Goal: Task Accomplishment & Management: Manage account settings

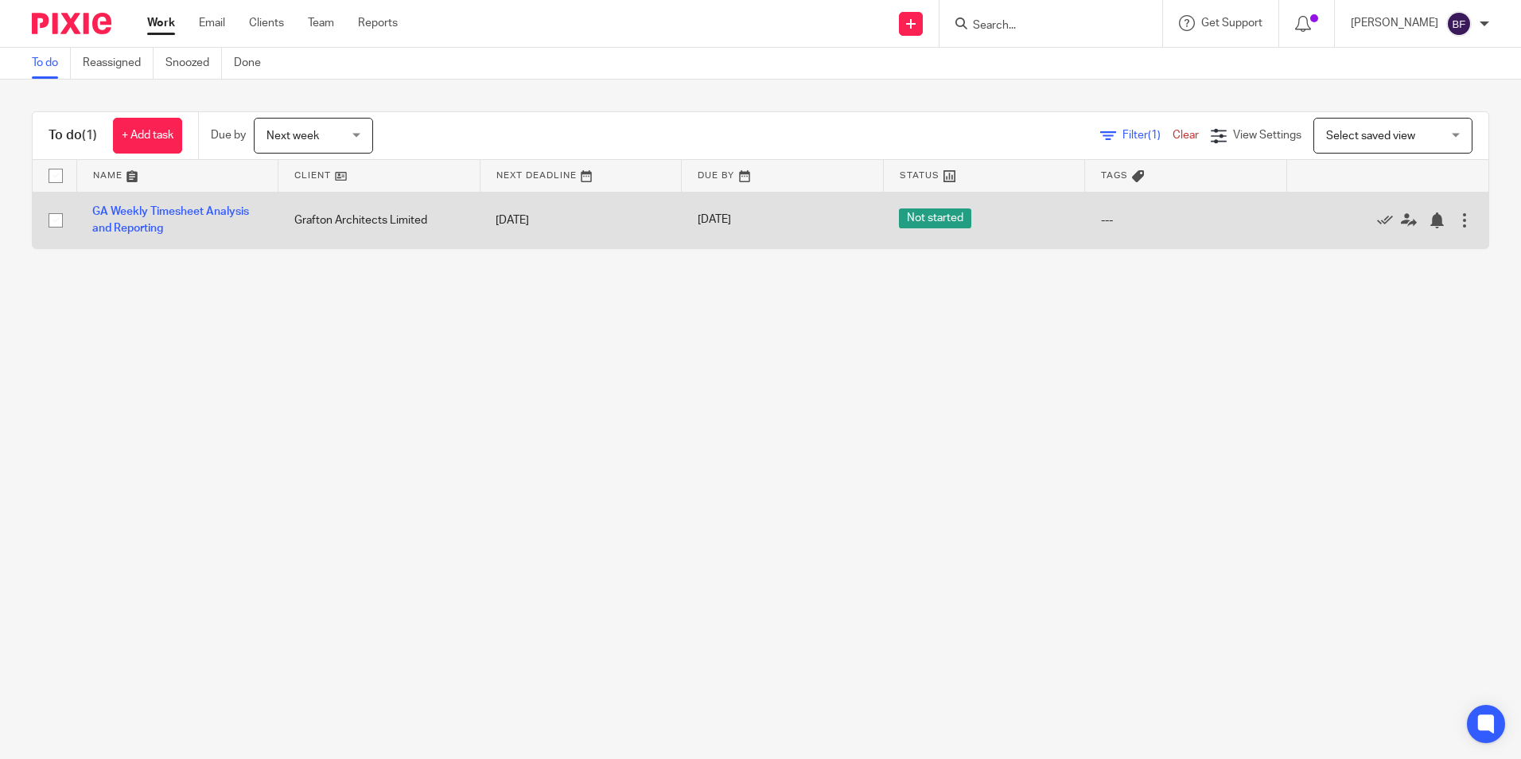
click at [154, 221] on td "GA Weekly Timesheet Analysis and Reporting" at bounding box center [177, 220] width 202 height 56
click at [148, 224] on link "GA Weekly Timesheet Analysis and Reporting" at bounding box center [170, 219] width 157 height 27
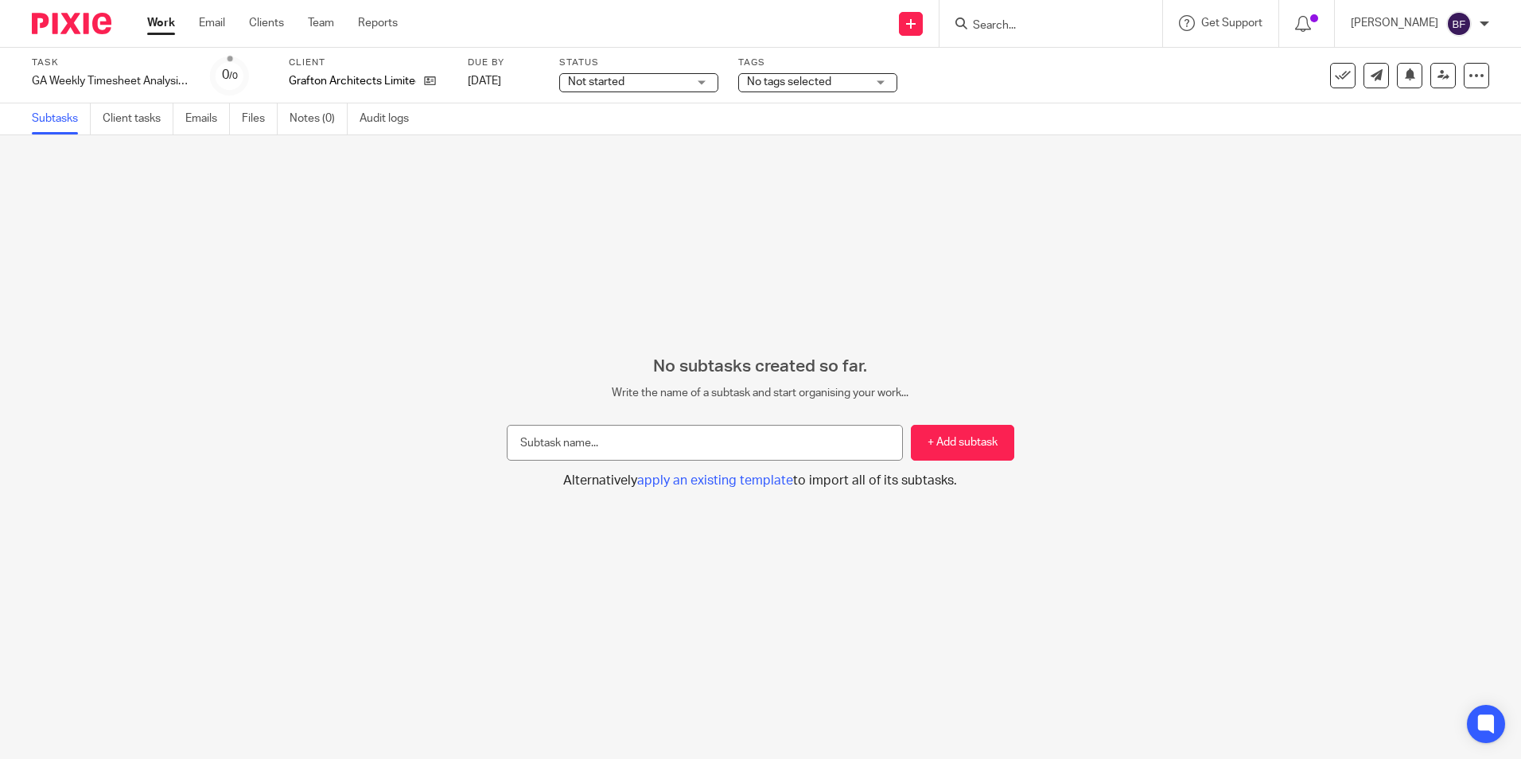
click at [881, 80] on div "No tags selected" at bounding box center [817, 82] width 159 height 19
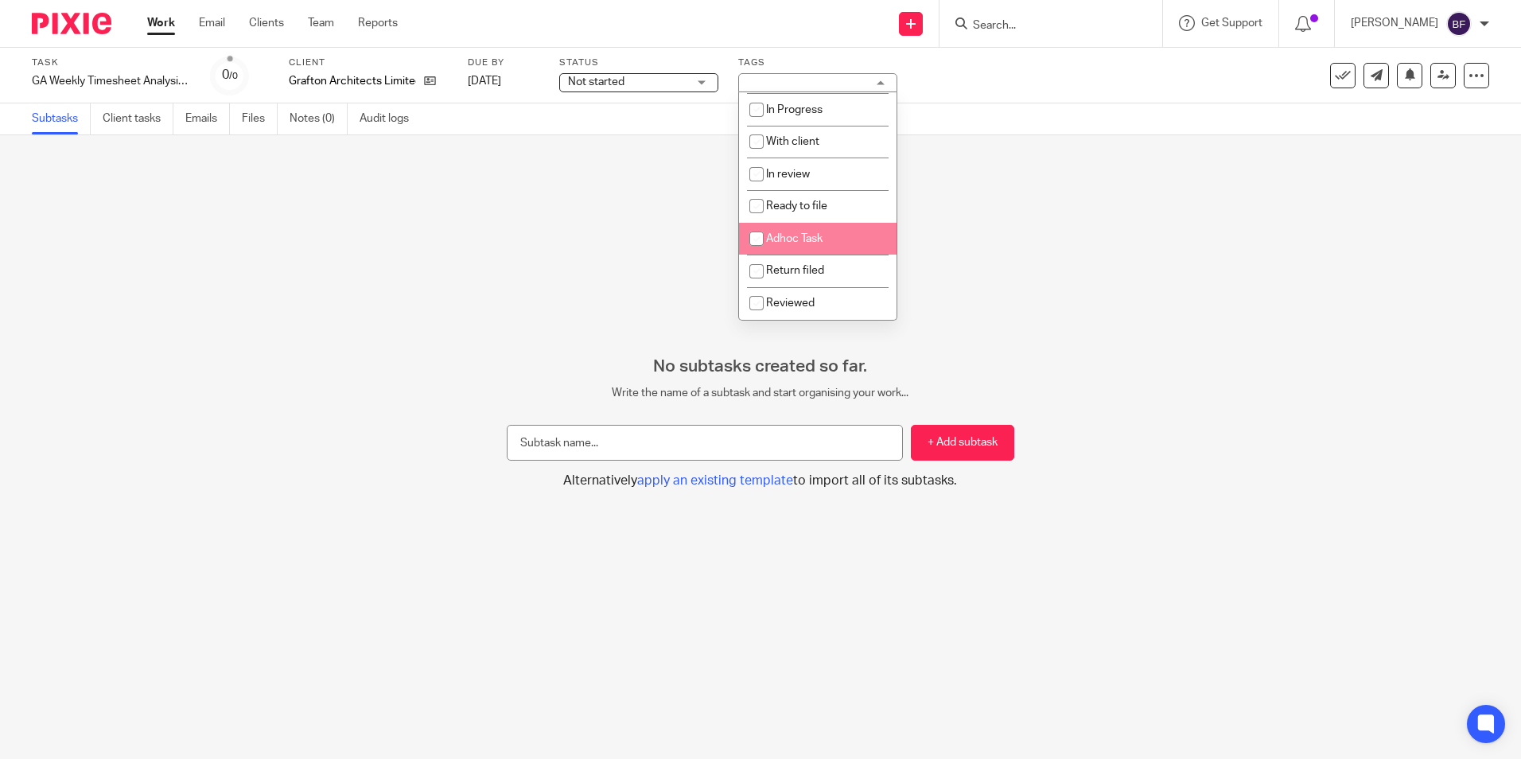
click at [818, 232] on li "Adhoc Task" at bounding box center [818, 239] width 158 height 33
checkbox input "true"
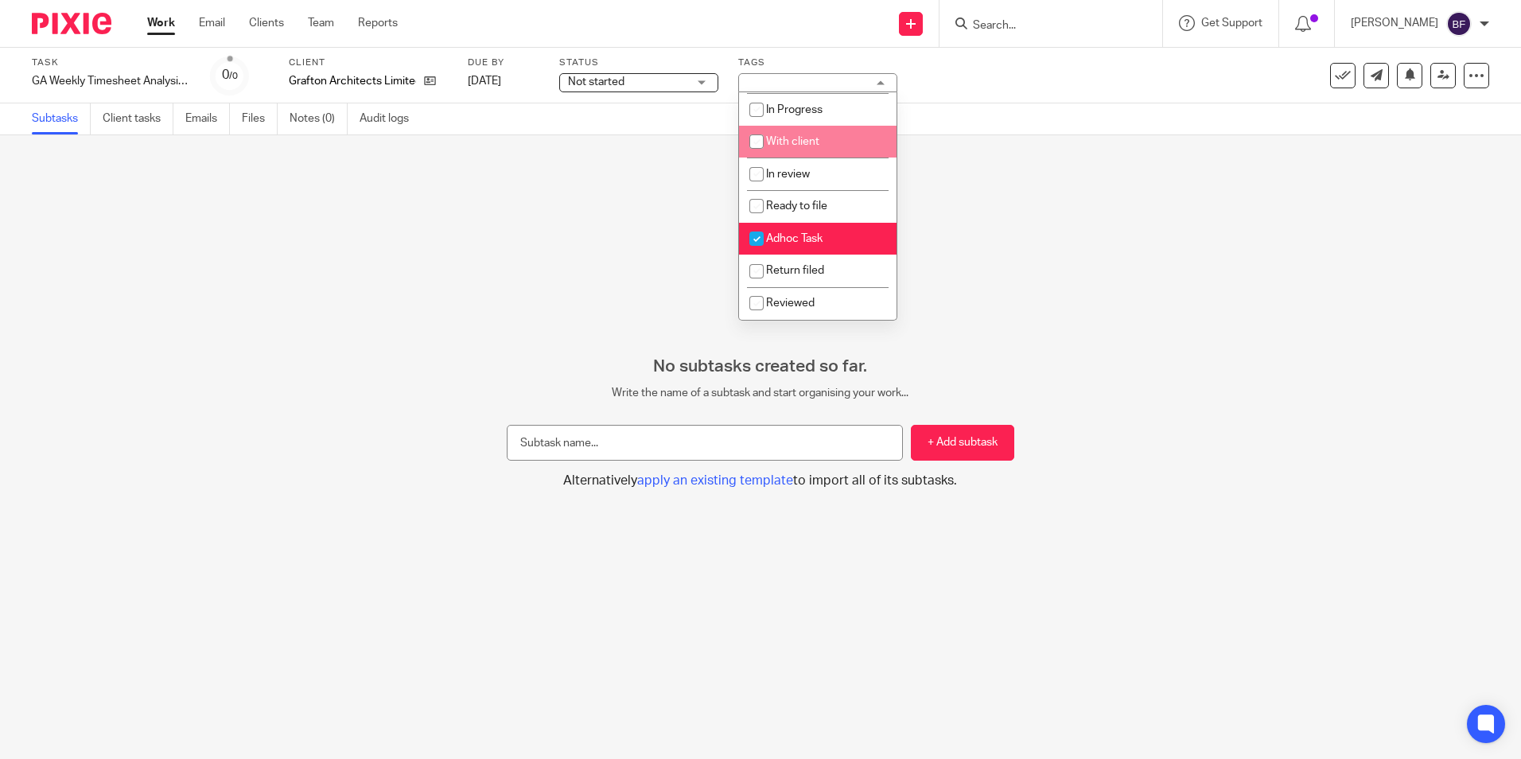
click at [704, 84] on div "Not started Not started" at bounding box center [638, 82] width 159 height 19
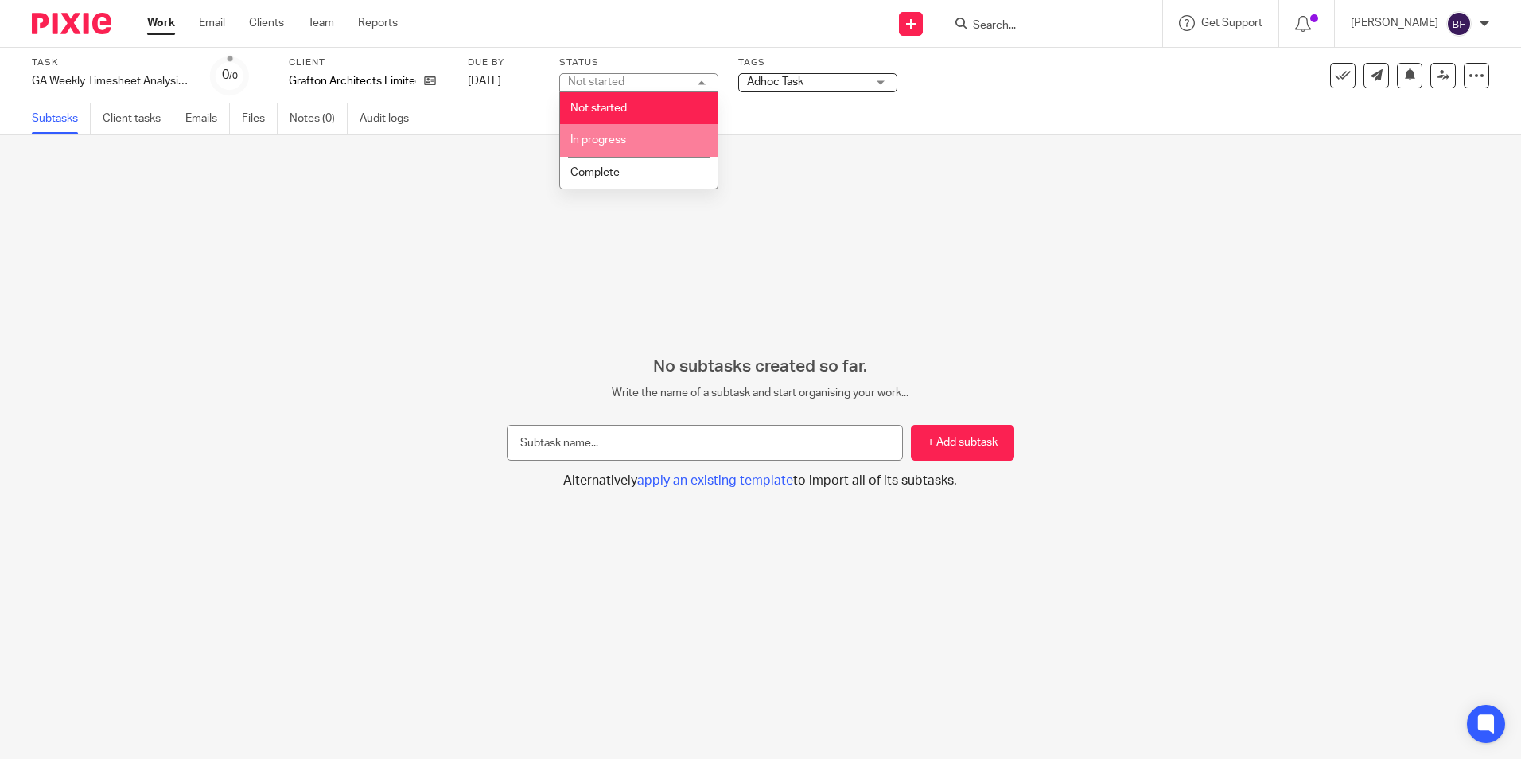
click at [673, 136] on li "In progress" at bounding box center [639, 140] width 158 height 33
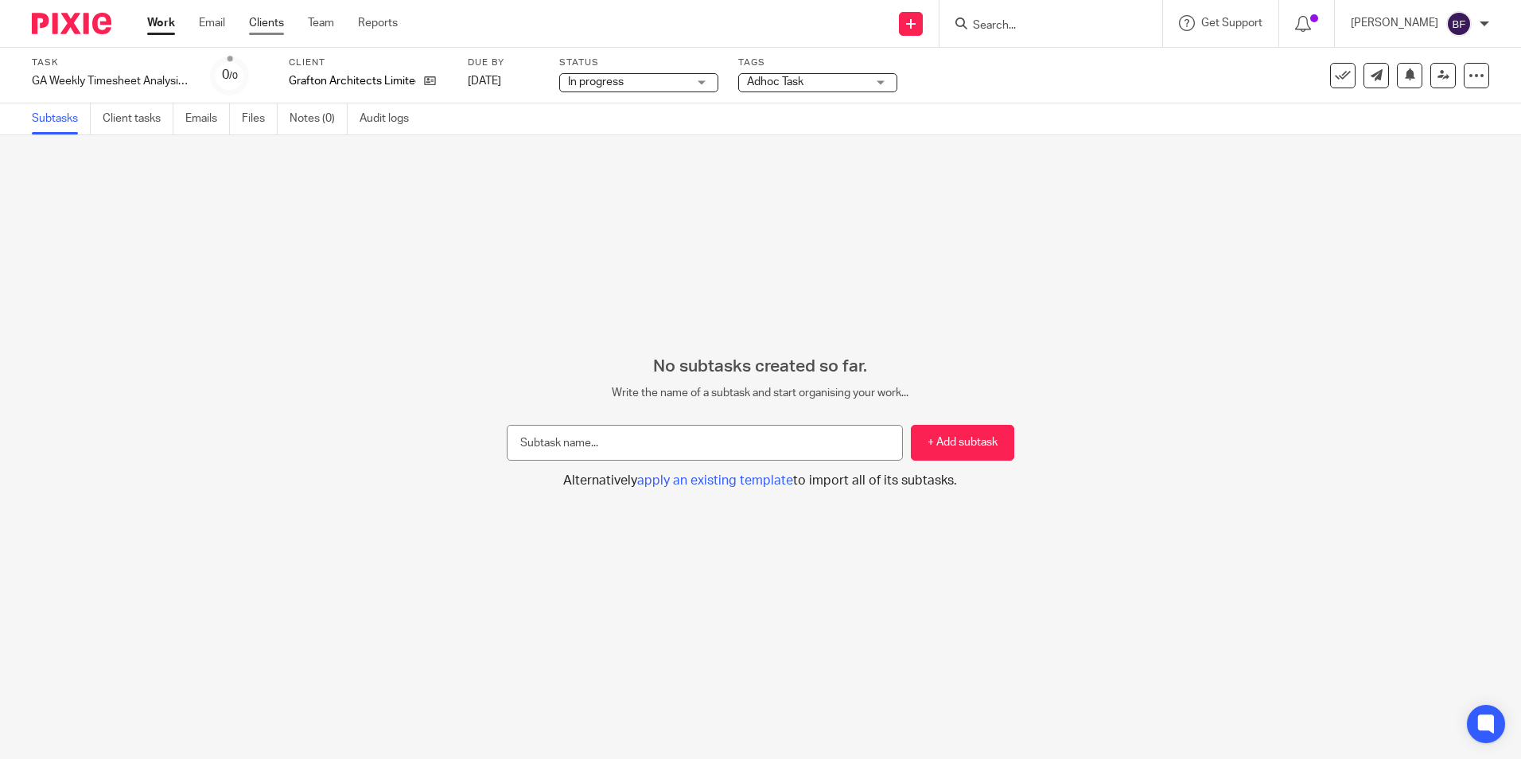
click at [264, 21] on link "Clients" at bounding box center [266, 23] width 35 height 16
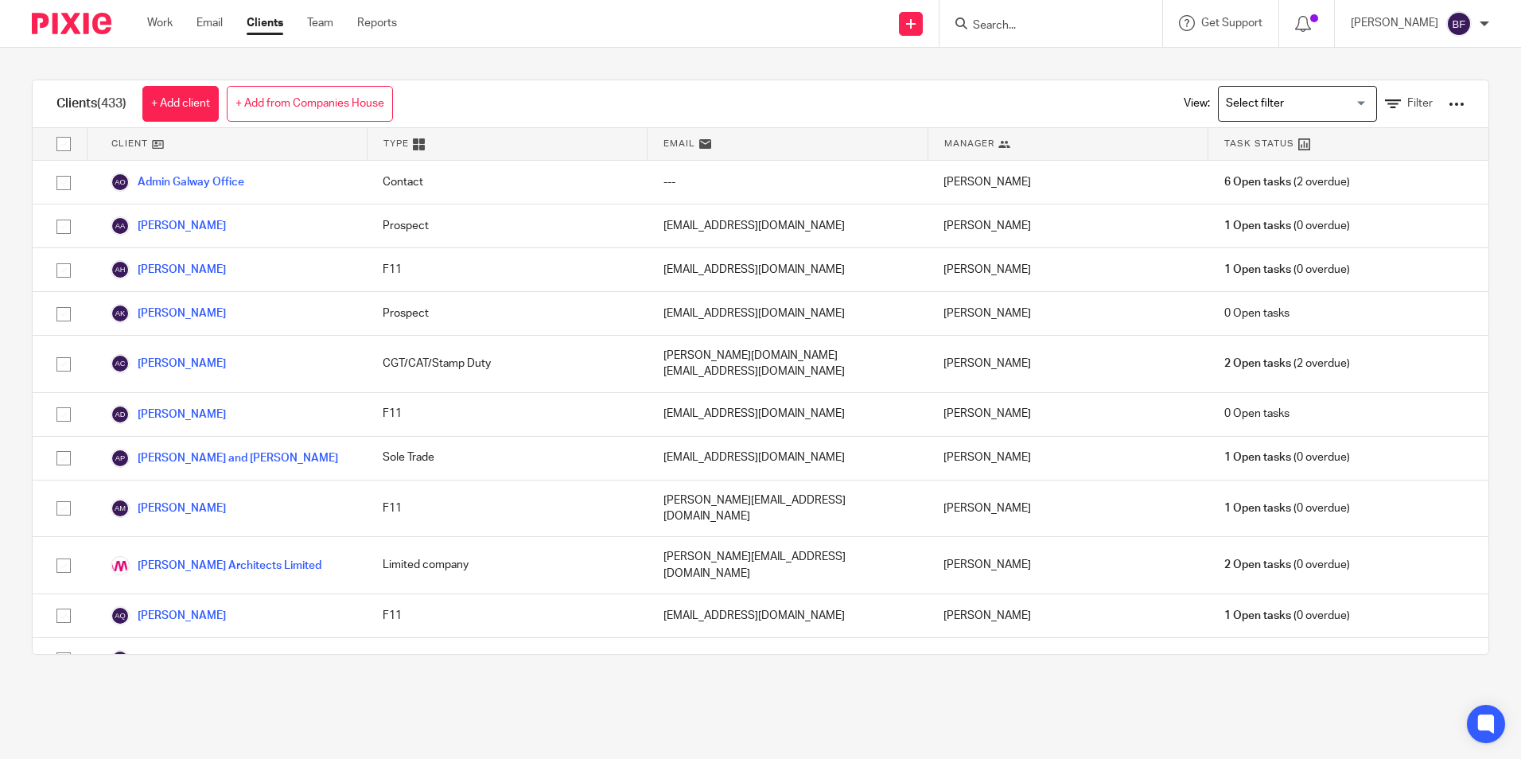
click at [162, 25] on link "Work" at bounding box center [159, 23] width 25 height 16
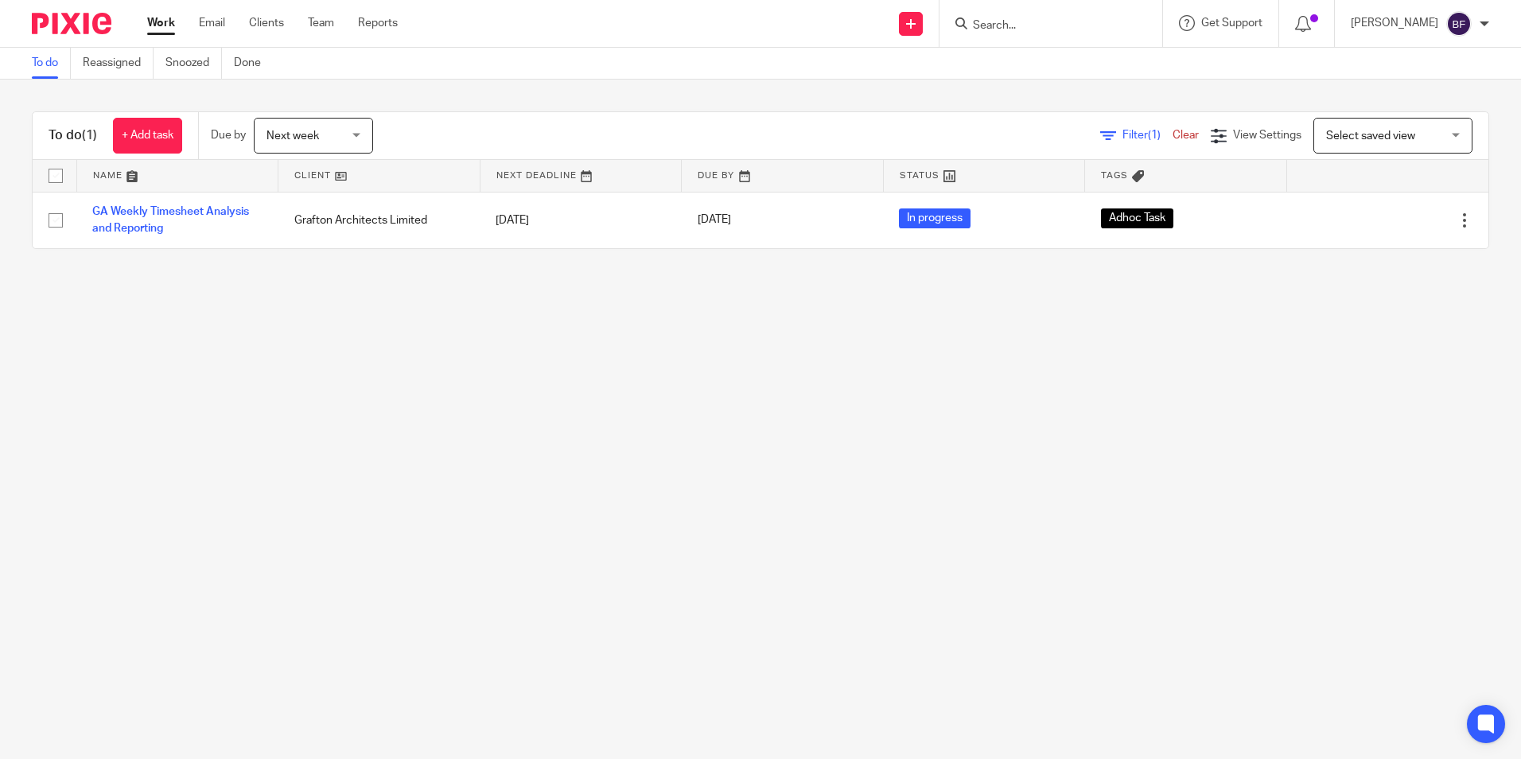
click at [978, 22] on input "Search" at bounding box center [1042, 26] width 143 height 14
click at [243, 64] on link "Done" at bounding box center [253, 63] width 39 height 31
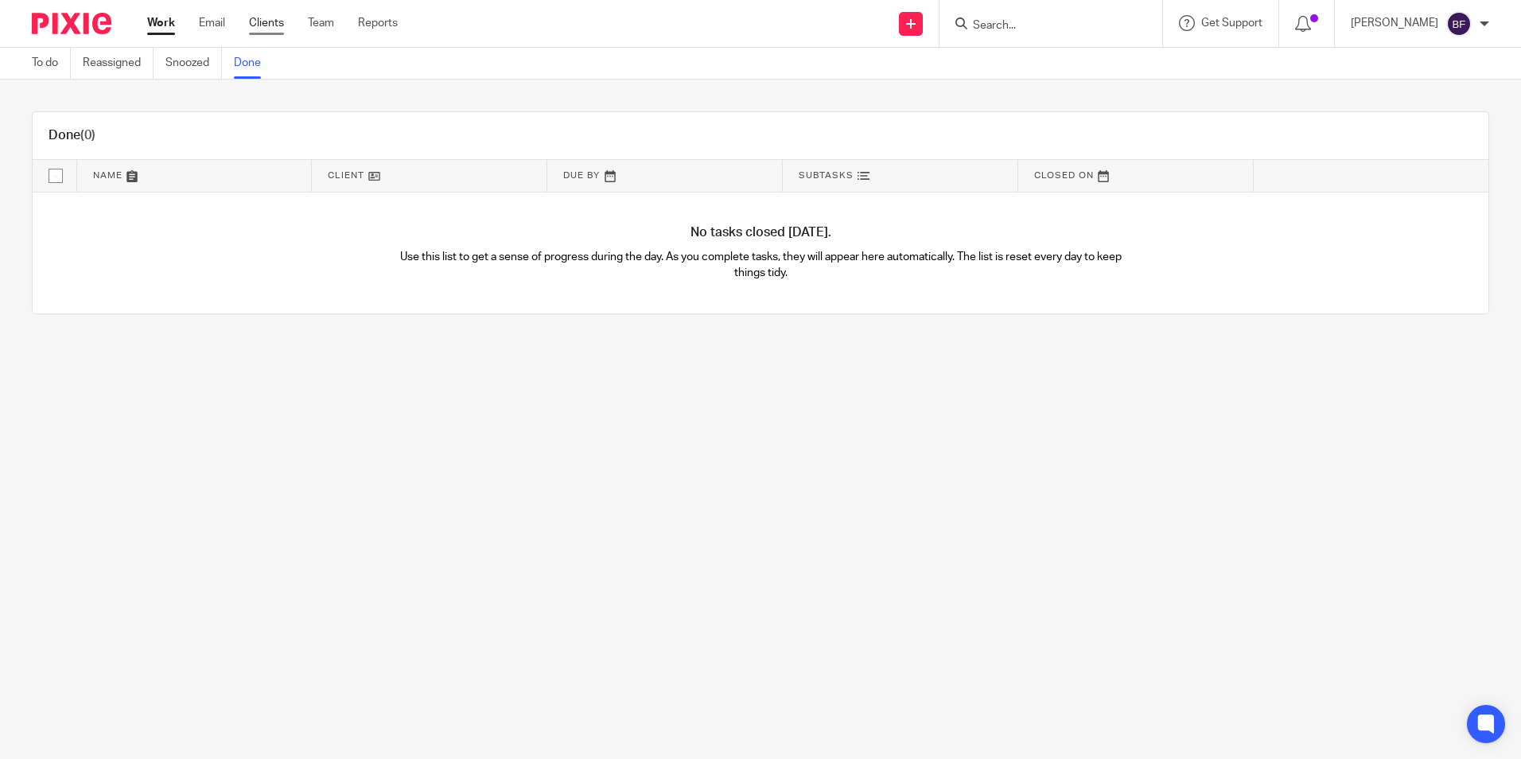
click at [263, 29] on link "Clients" at bounding box center [266, 23] width 35 height 16
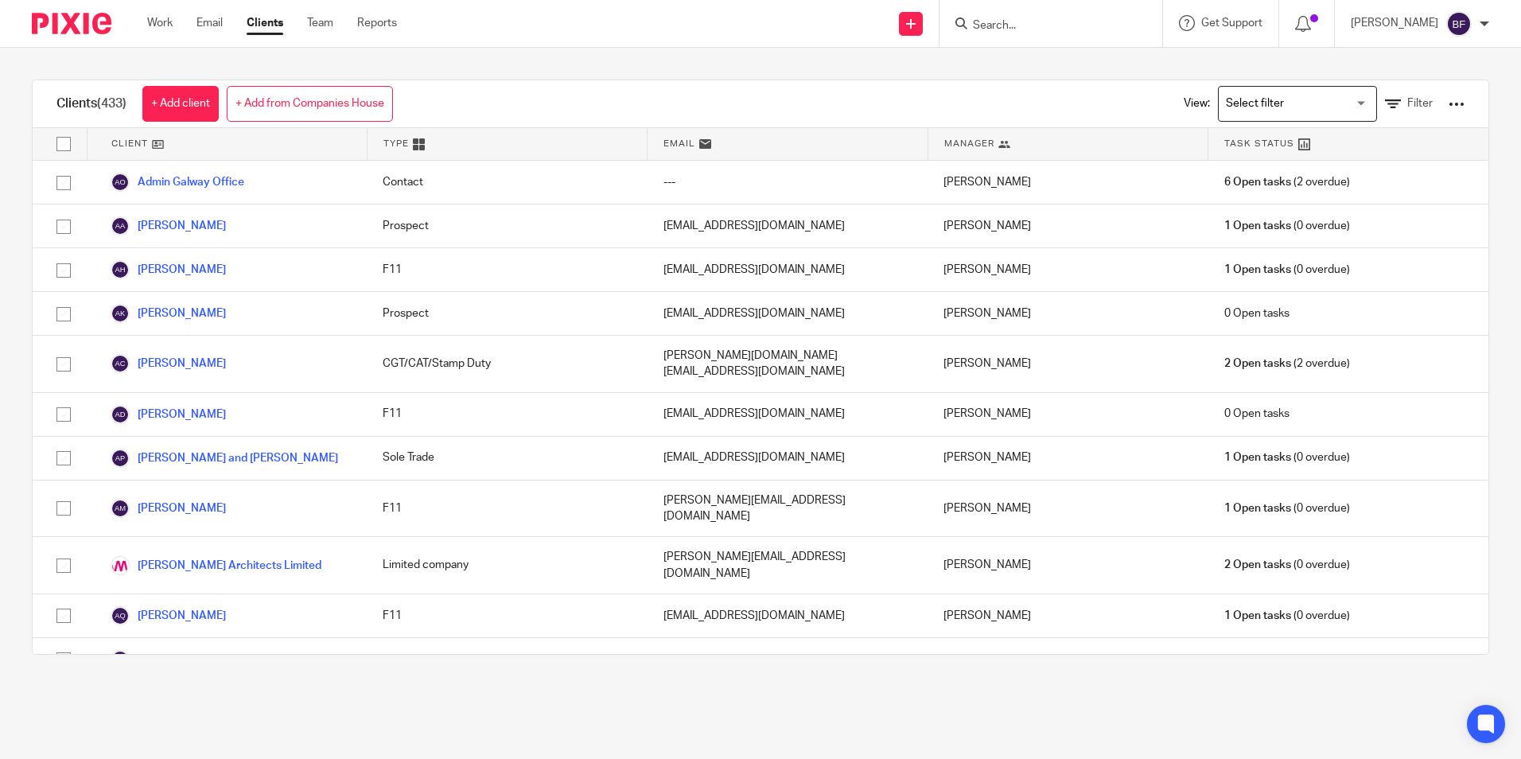
click at [969, 22] on div at bounding box center [1048, 24] width 185 height 20
click at [986, 23] on input "Search" at bounding box center [1042, 26] width 143 height 14
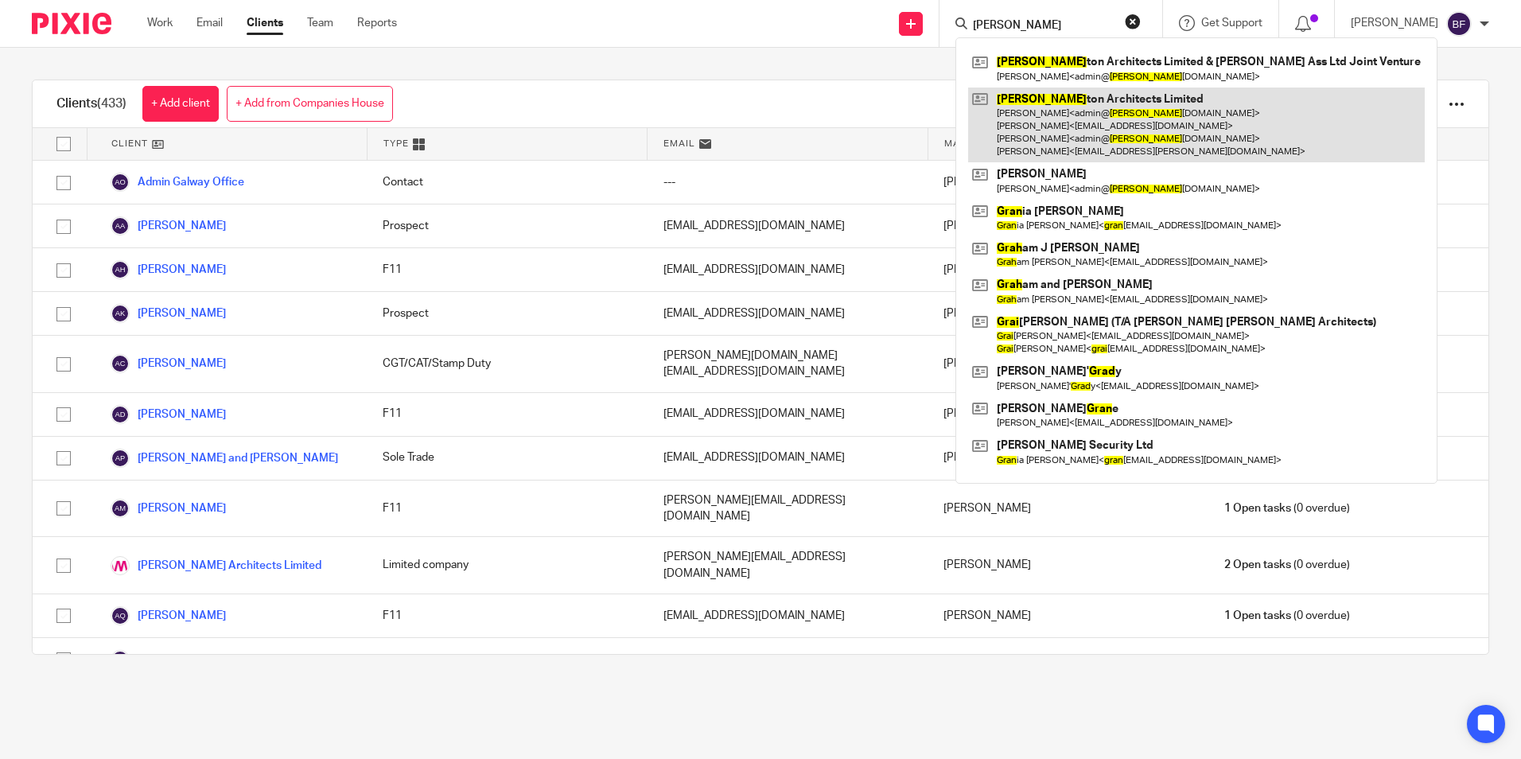
type input "graf"
click at [1032, 108] on link at bounding box center [1196, 126] width 457 height 76
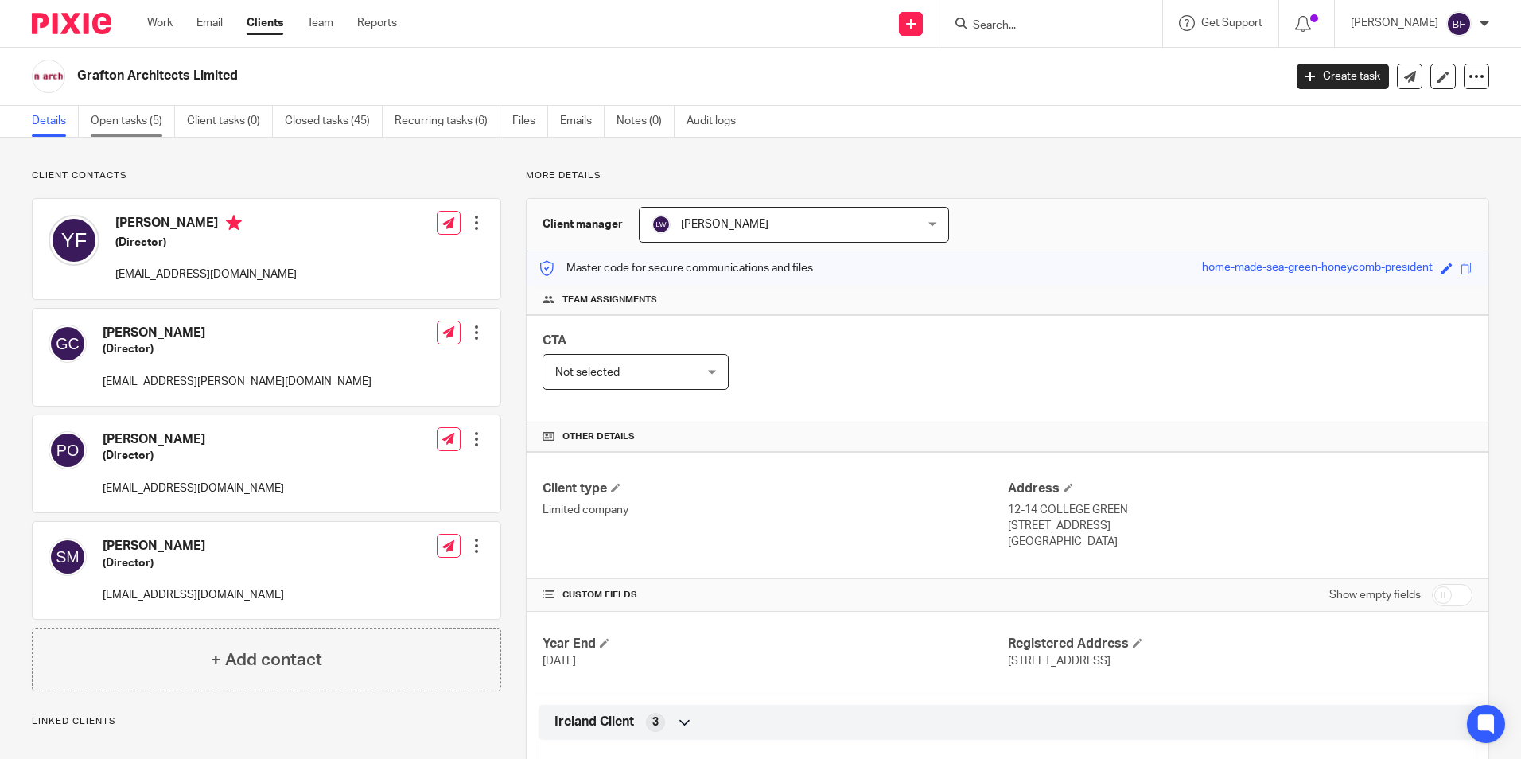
click at [138, 119] on link "Open tasks (5)" at bounding box center [133, 121] width 84 height 31
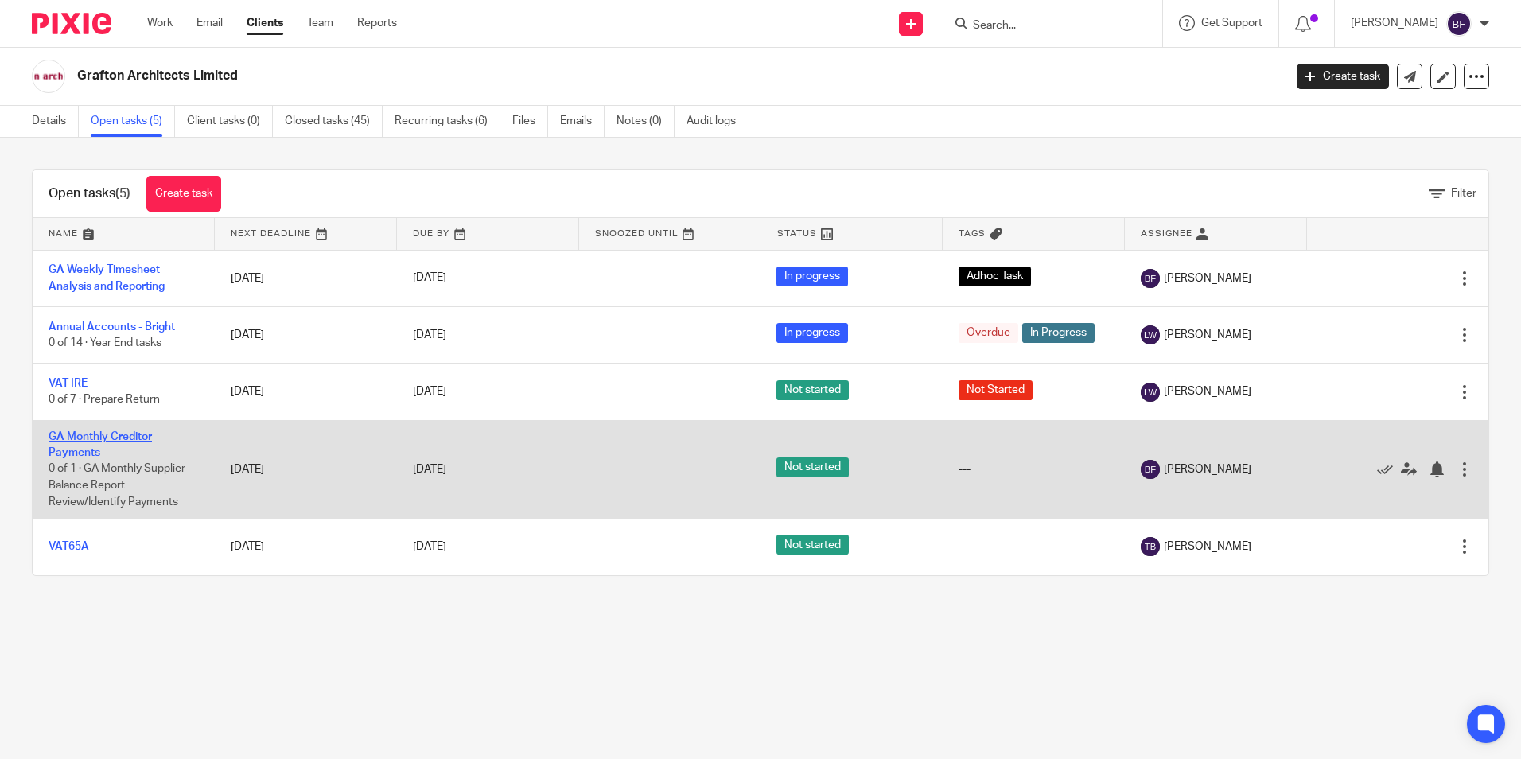
click at [73, 435] on link "GA Monthly Creditor Payments" at bounding box center [100, 444] width 103 height 27
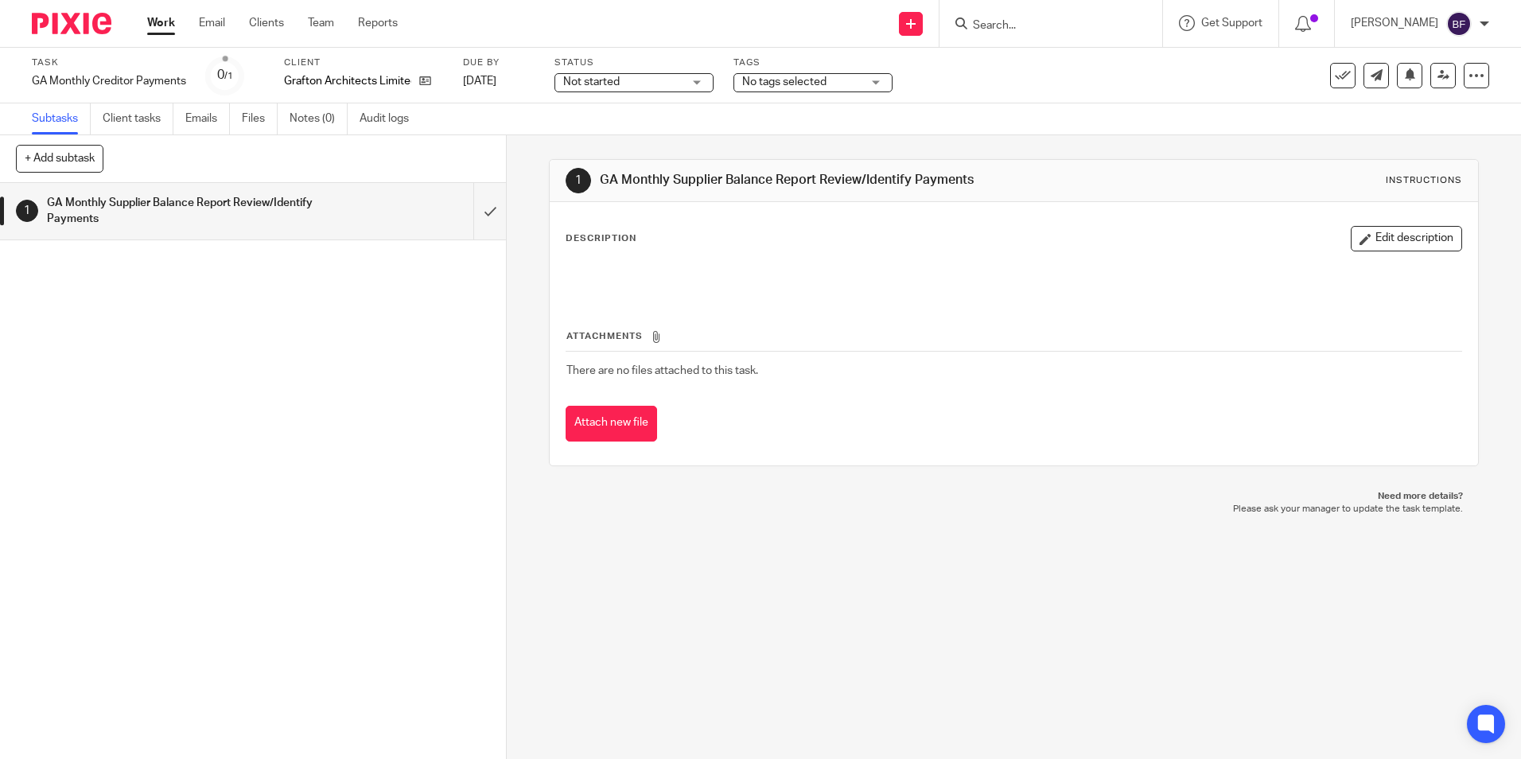
click at [700, 84] on div "Not started Not started" at bounding box center [634, 82] width 159 height 19
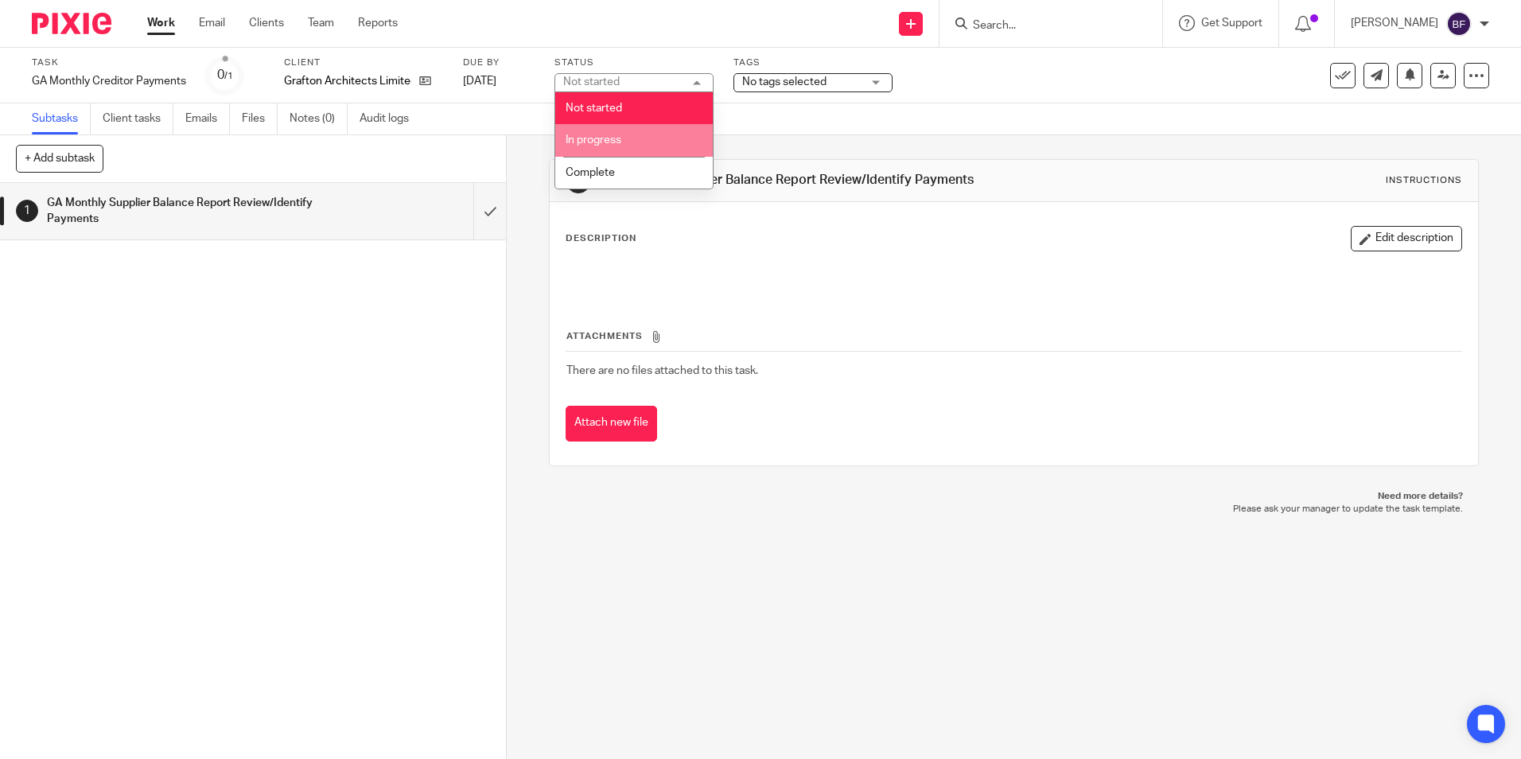
click at [649, 137] on li "In progress" at bounding box center [634, 140] width 158 height 33
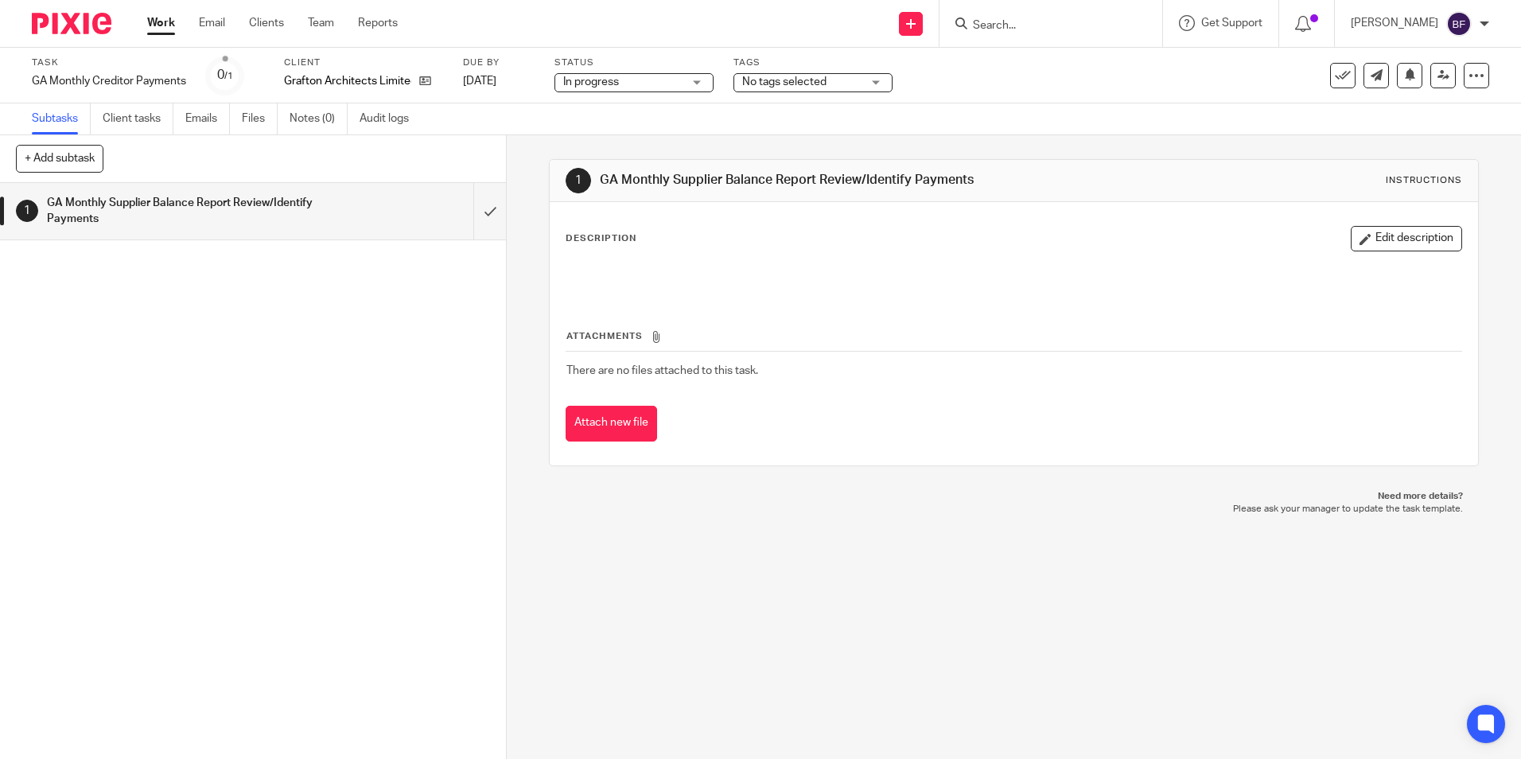
click at [880, 78] on div "No tags selected" at bounding box center [813, 82] width 159 height 19
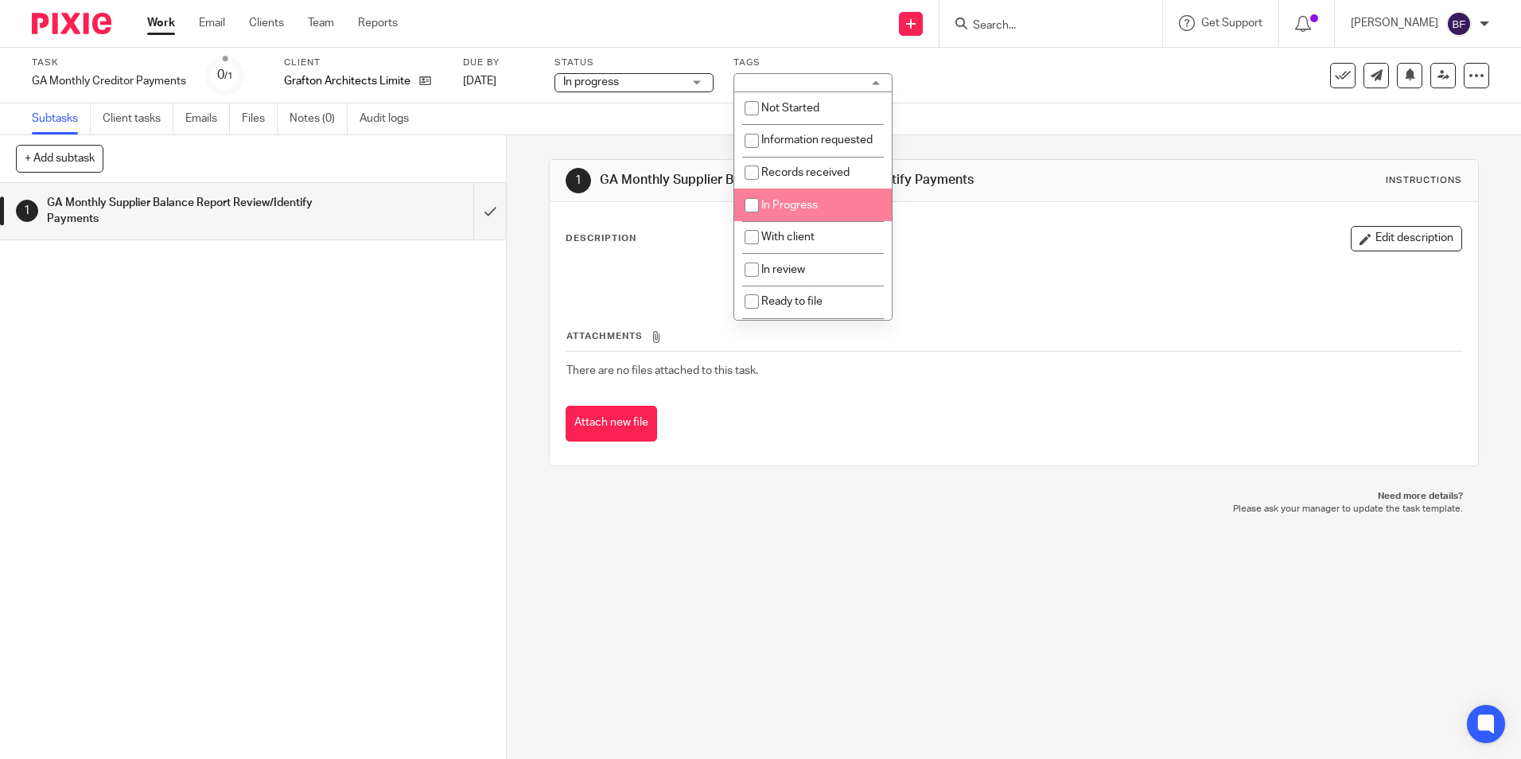
scroll to position [80, 0]
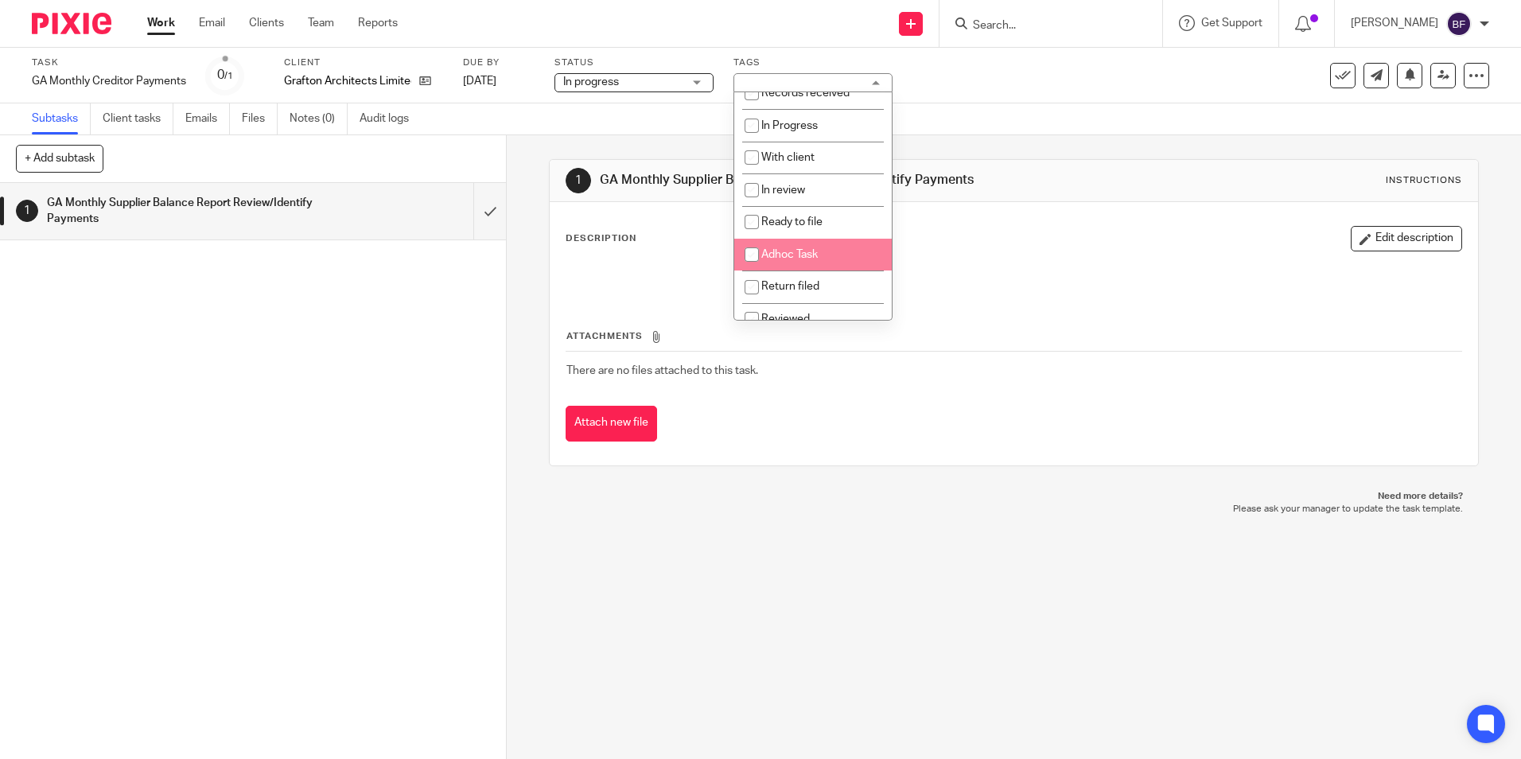
click at [788, 260] on span "Adhoc Task" at bounding box center [789, 254] width 56 height 11
checkbox input "true"
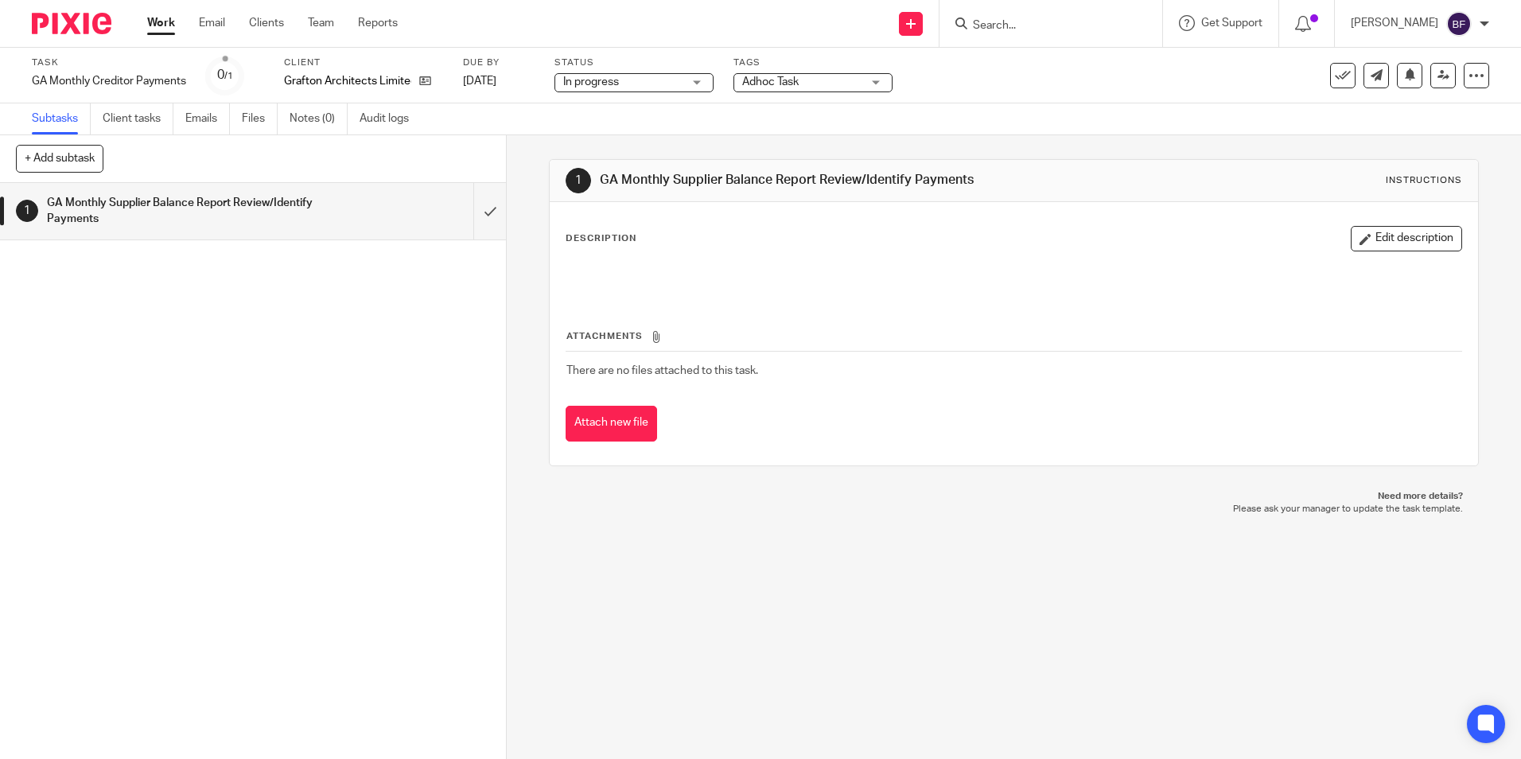
click at [462, 320] on div "1 GA Monthly Supplier Balance Report Review/Identify Payments" at bounding box center [253, 471] width 506 height 576
click at [279, 22] on link "Clients" at bounding box center [266, 23] width 35 height 16
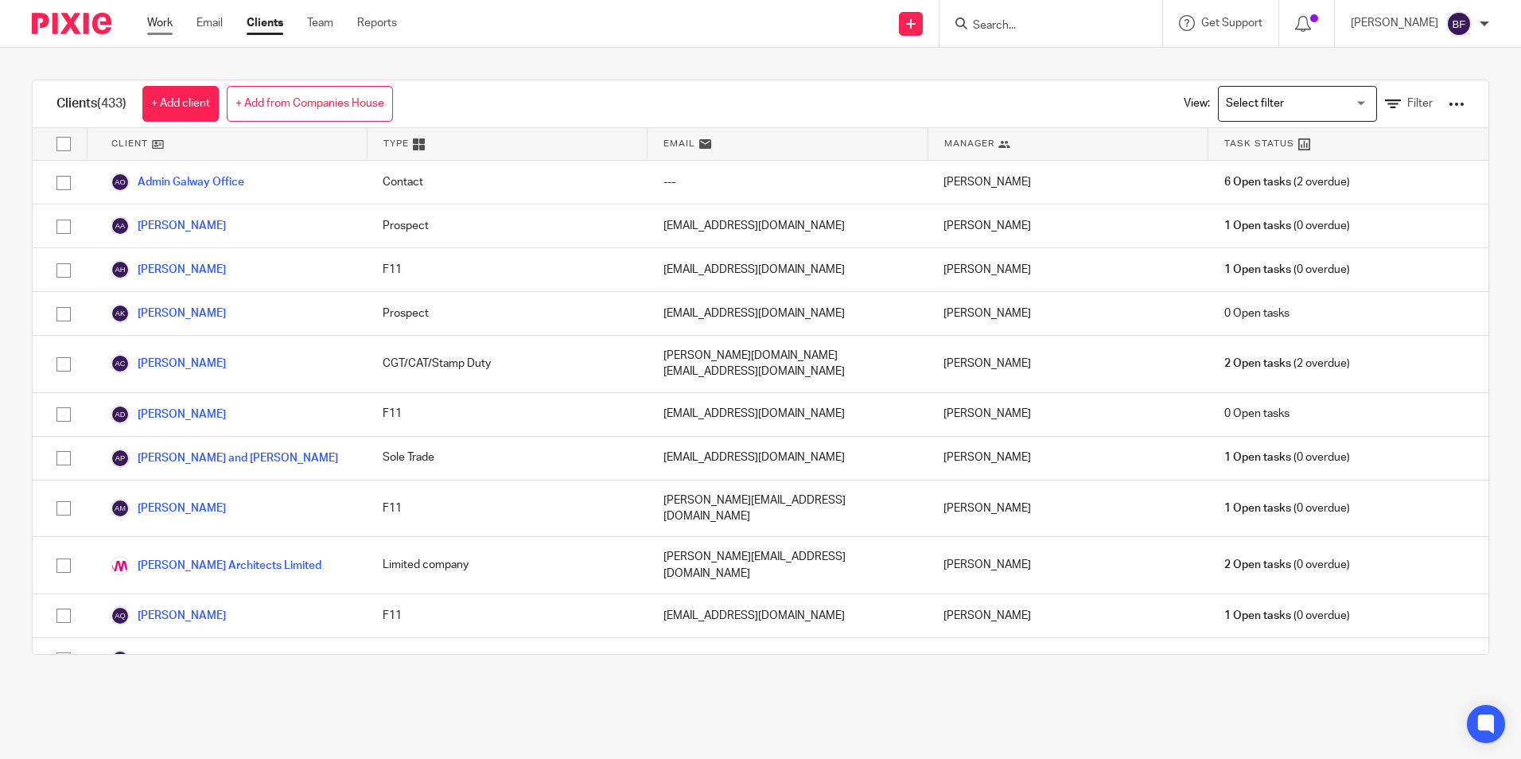
click at [164, 22] on link "Work" at bounding box center [159, 23] width 25 height 16
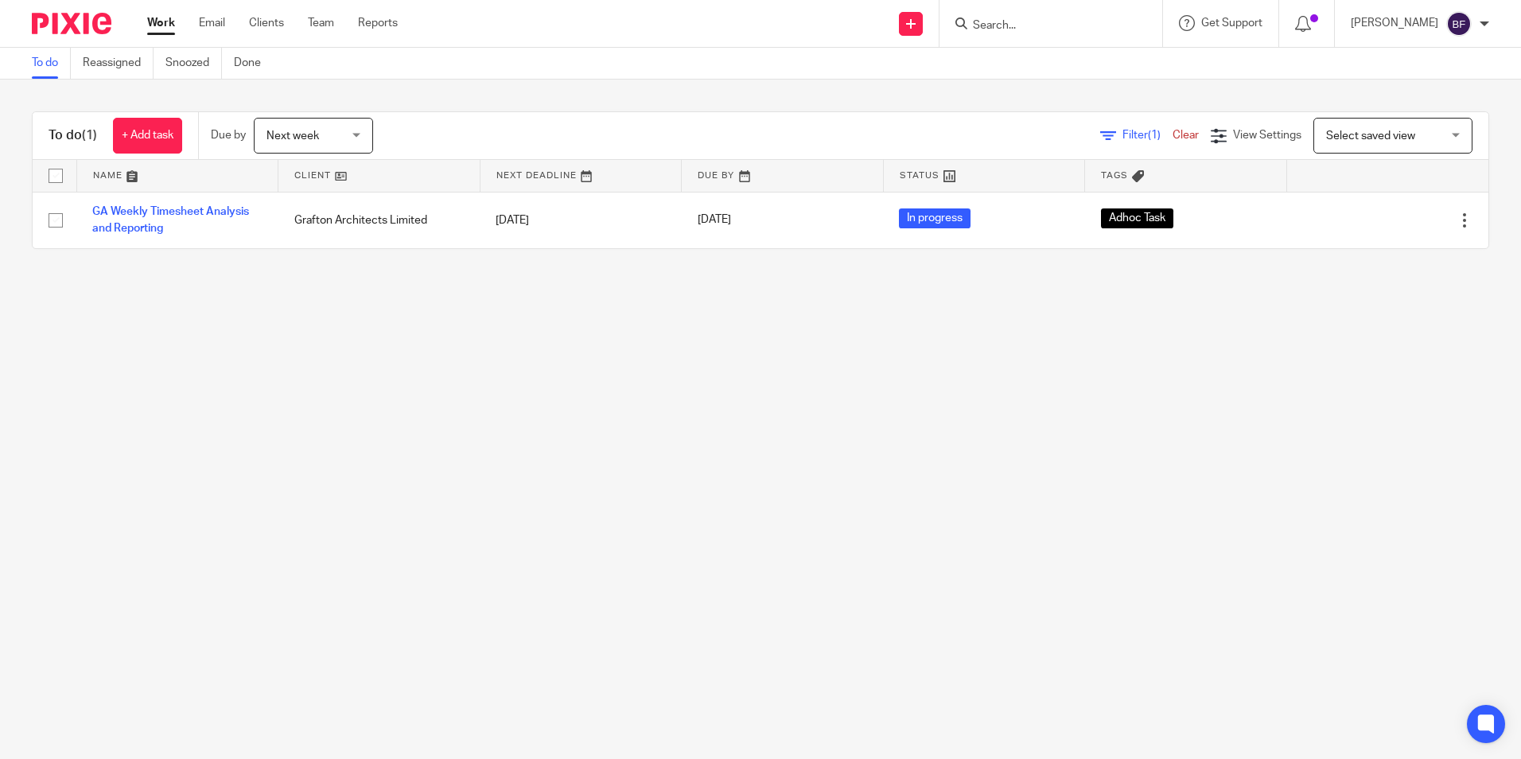
click at [361, 136] on div "Next week Next week" at bounding box center [313, 136] width 119 height 36
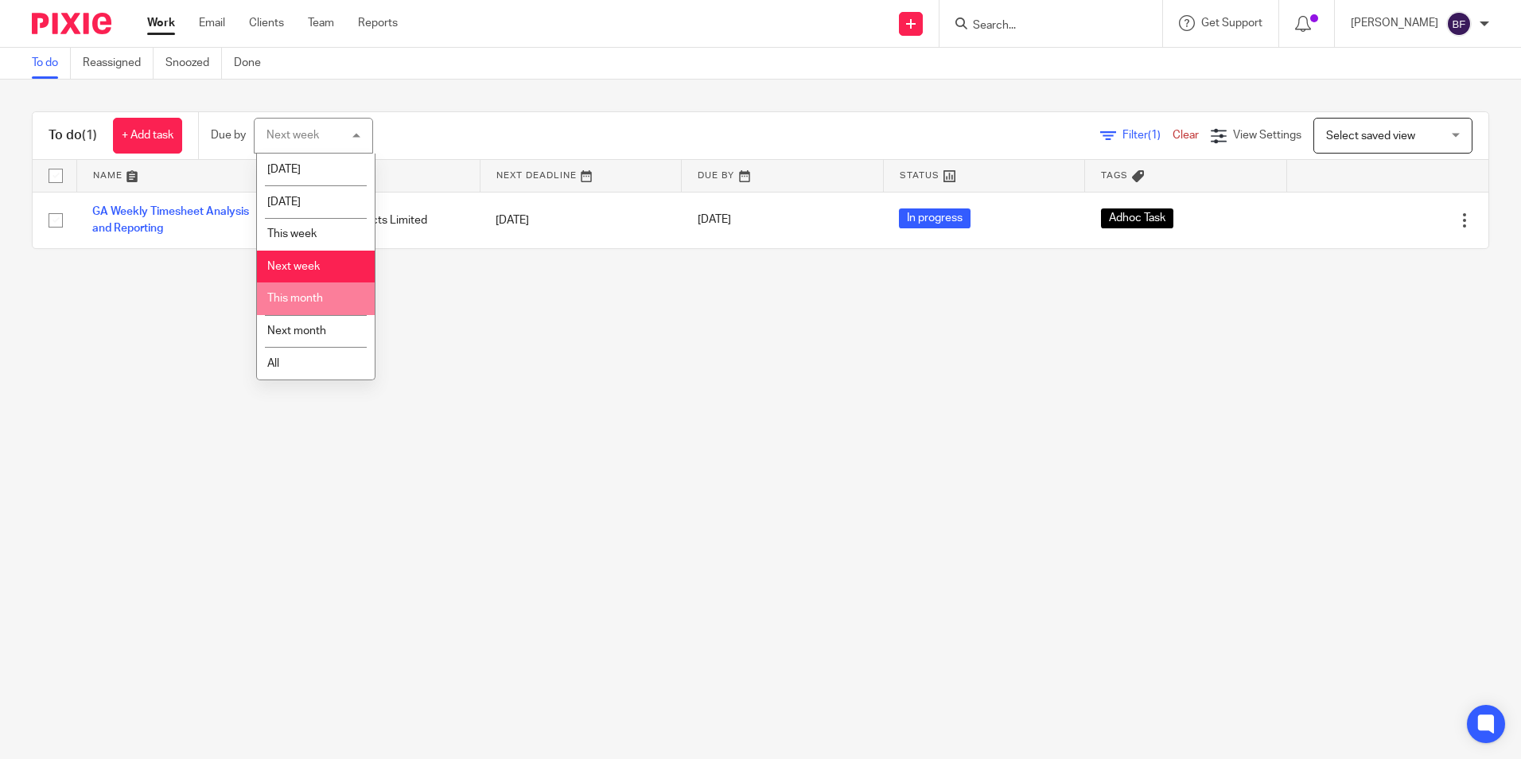
click at [313, 293] on span "This month" at bounding box center [295, 298] width 56 height 11
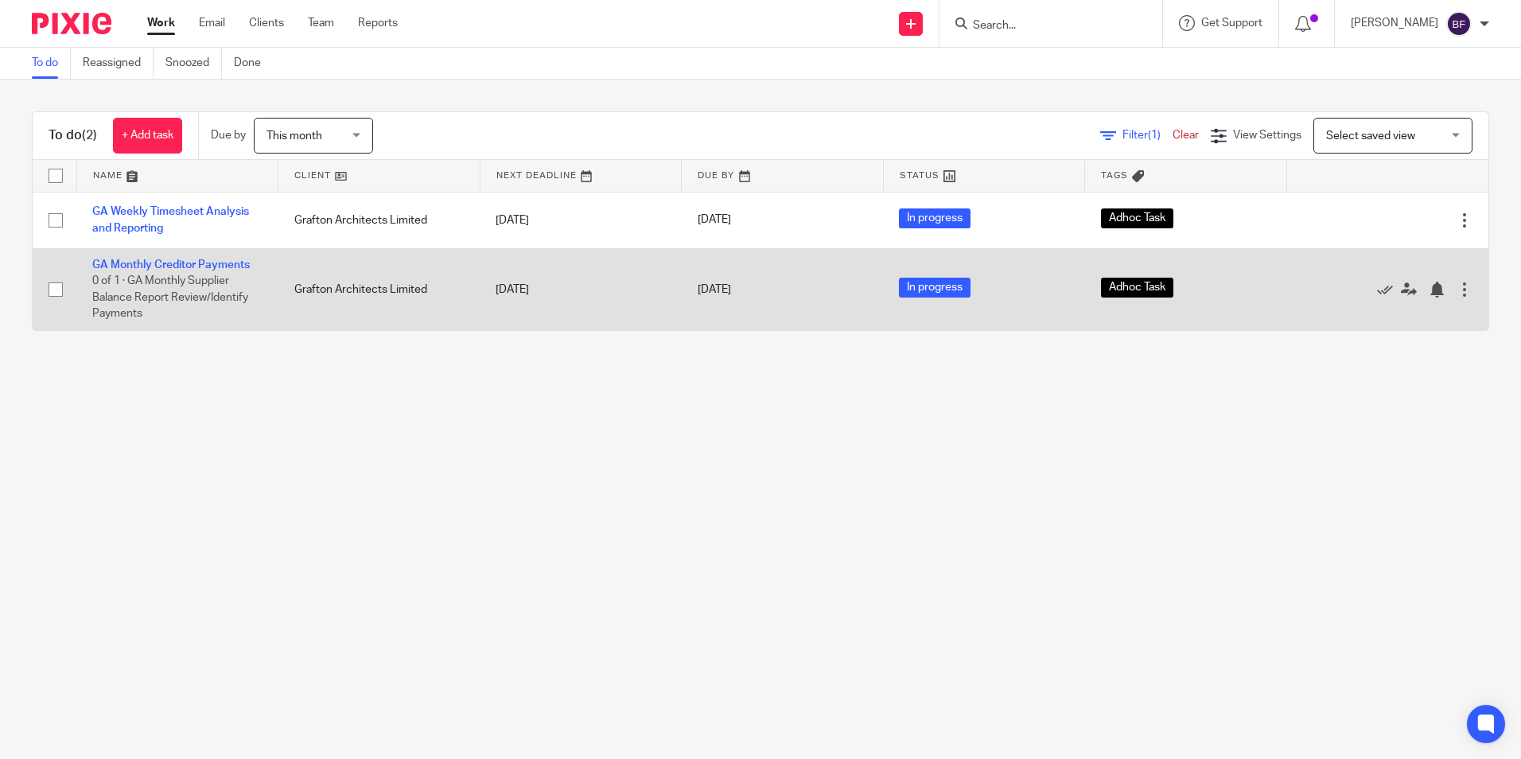
click at [1457, 286] on div at bounding box center [1465, 290] width 16 height 16
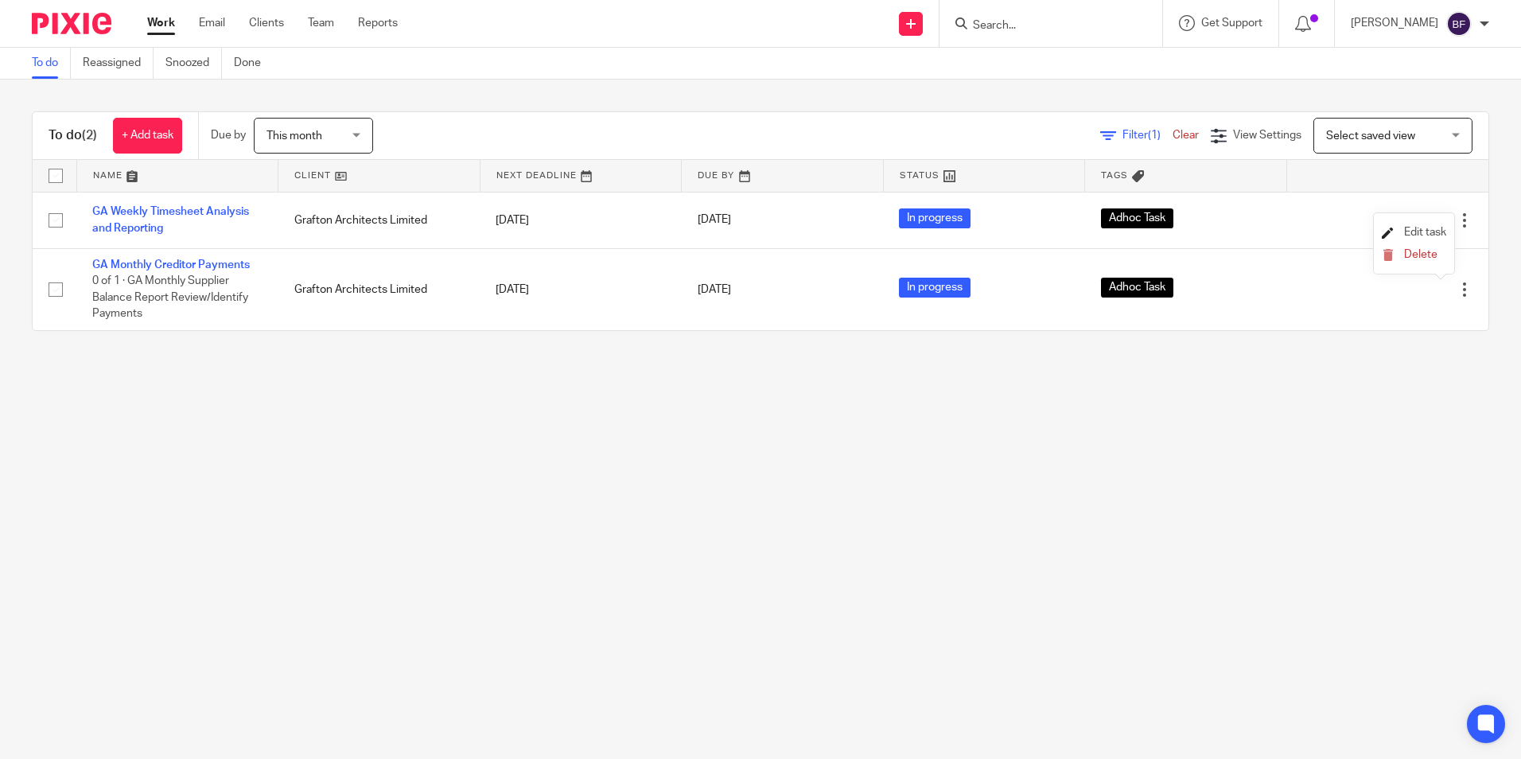
click at [1428, 228] on span "Edit task" at bounding box center [1425, 232] width 42 height 11
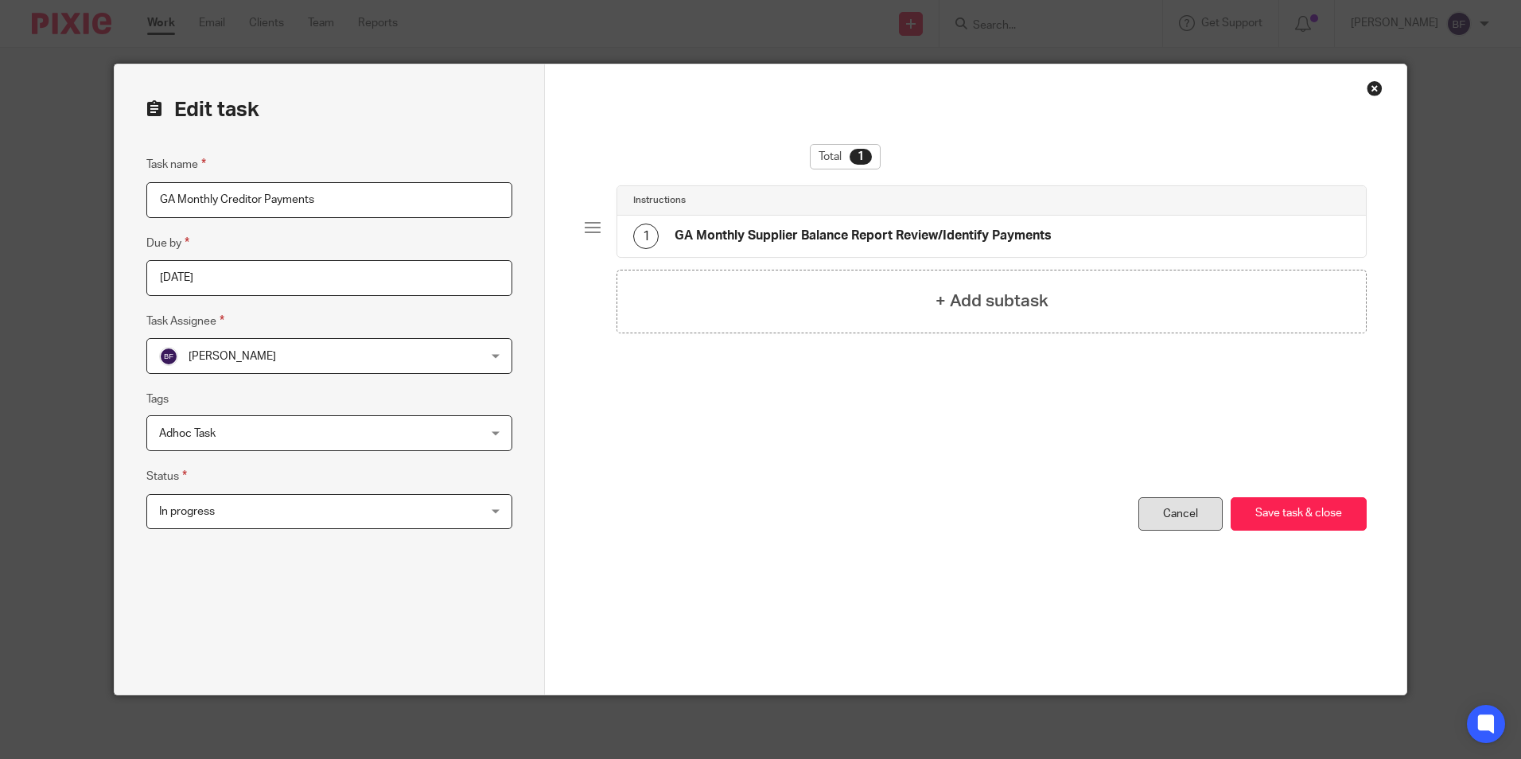
click at [1179, 513] on link "Cancel" at bounding box center [1181, 514] width 84 height 34
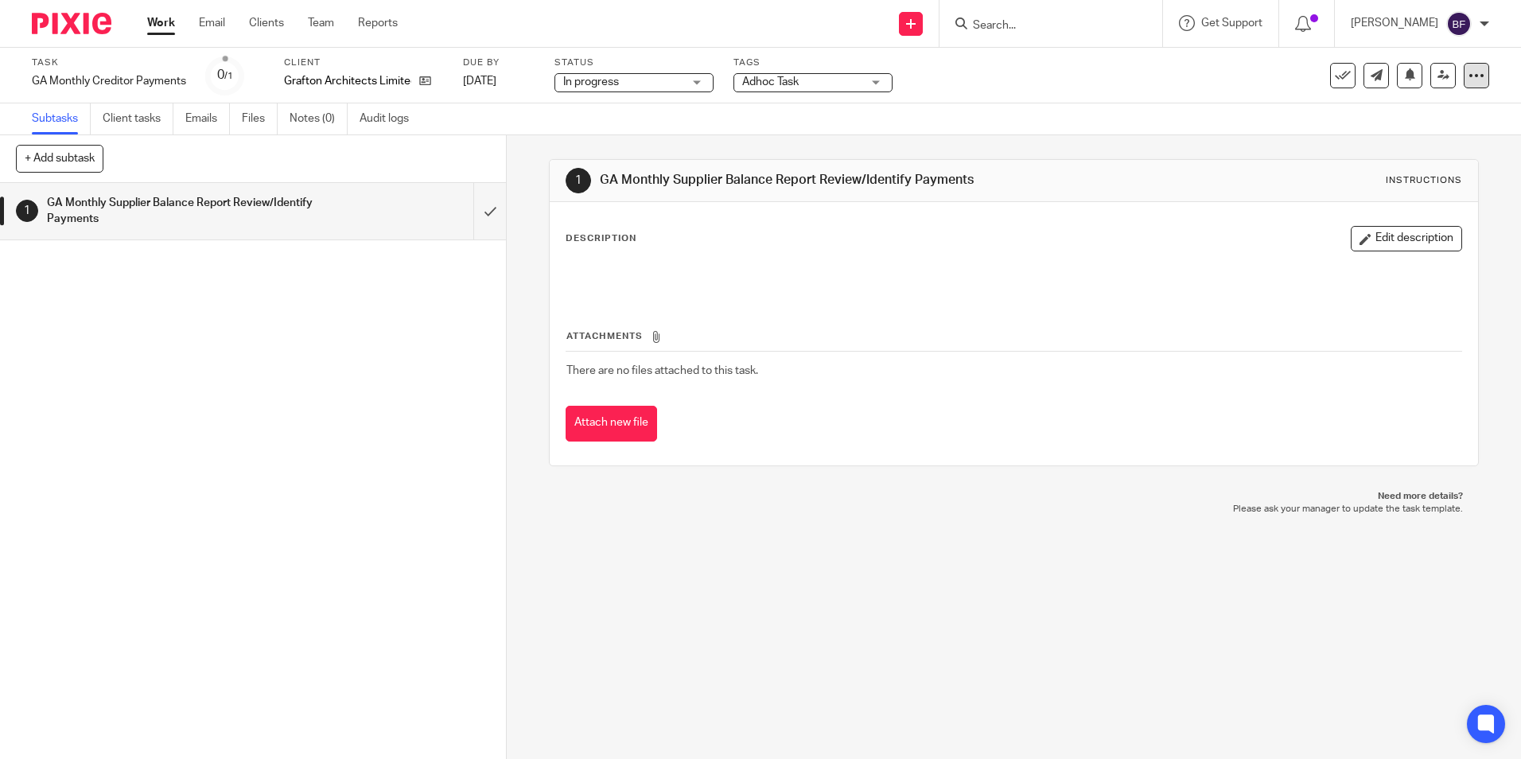
click at [1469, 74] on icon at bounding box center [1477, 76] width 16 height 16
click at [1427, 185] on span "Change schedule" at bounding box center [1407, 185] width 88 height 11
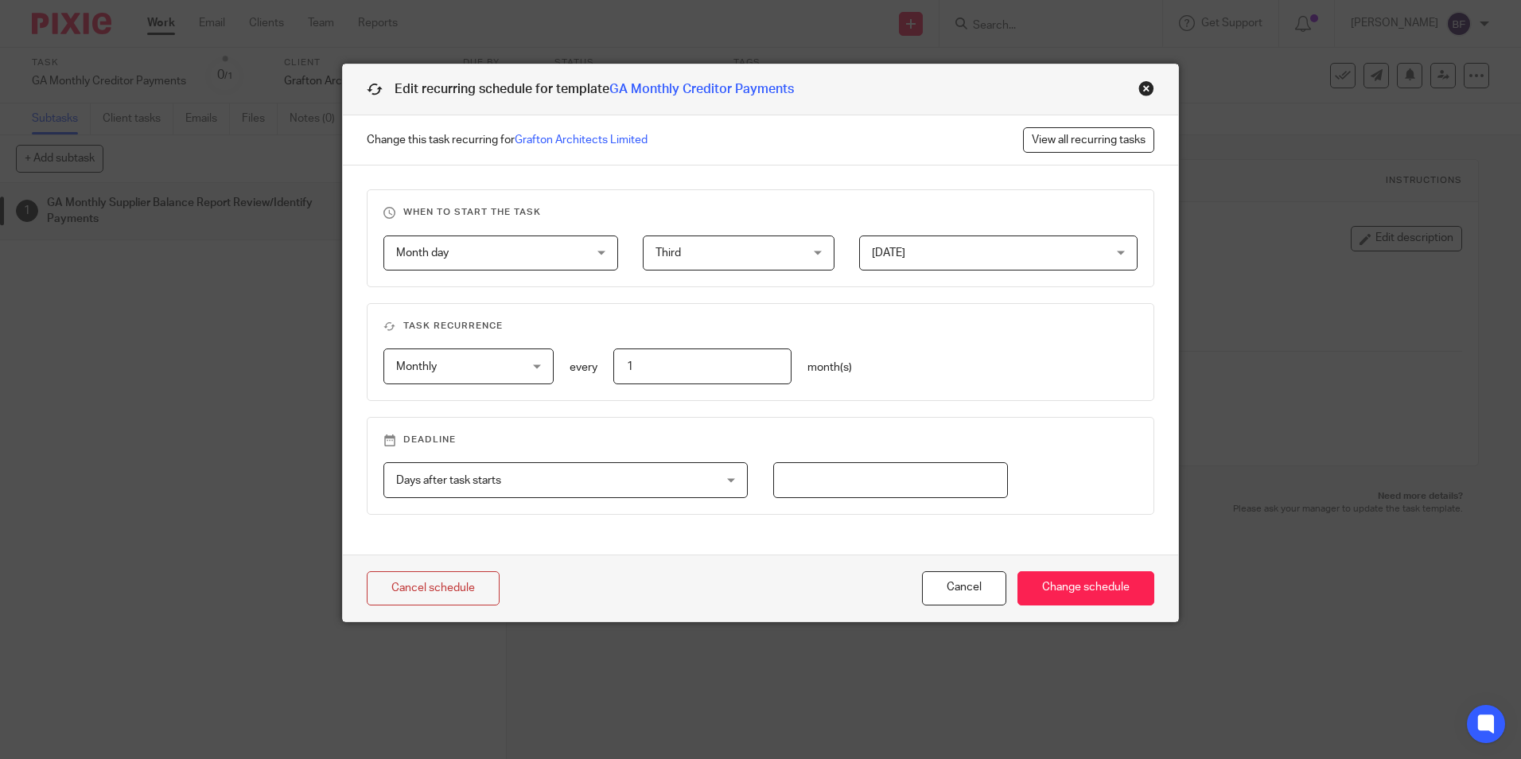
click at [795, 477] on input "number" at bounding box center [890, 480] width 235 height 36
type input "7"
click at [726, 477] on div "Days after task starts Days after task starts" at bounding box center [566, 480] width 364 height 36
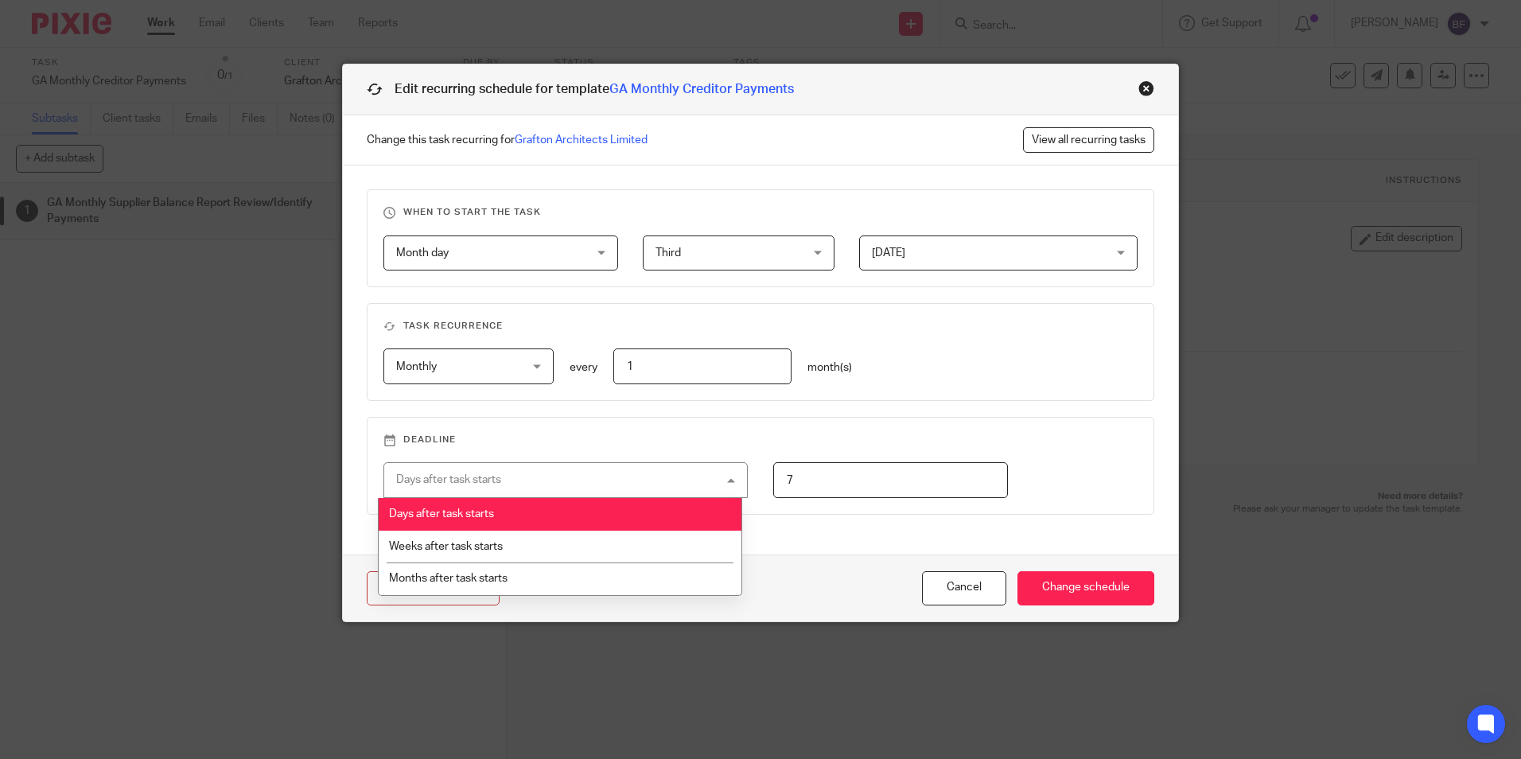
click at [726, 478] on div "Days after task starts Days after task starts" at bounding box center [566, 480] width 364 height 36
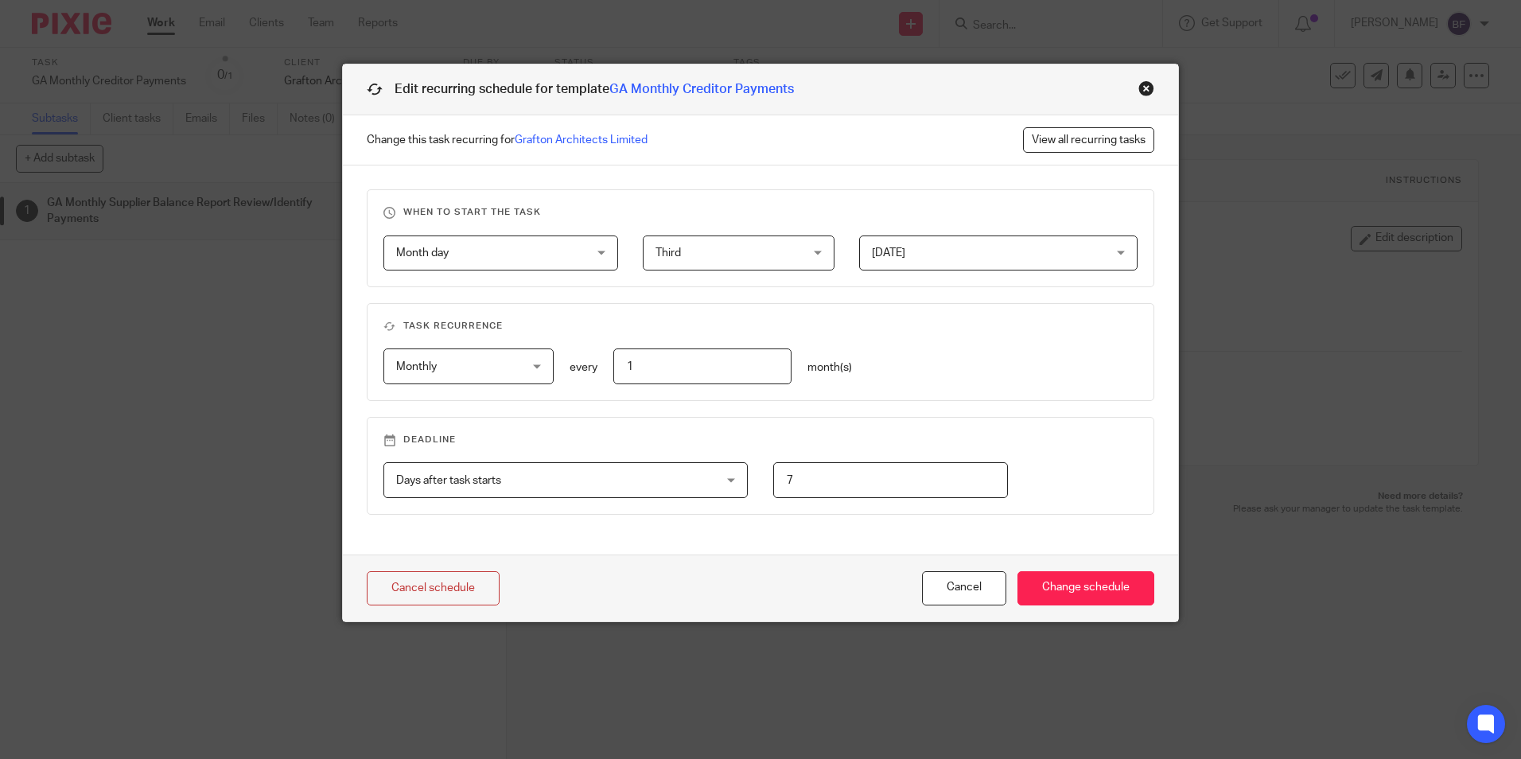
click at [814, 252] on div "Third Third" at bounding box center [739, 254] width 192 height 36
click at [1080, 582] on input "Change schedule" at bounding box center [1086, 588] width 137 height 34
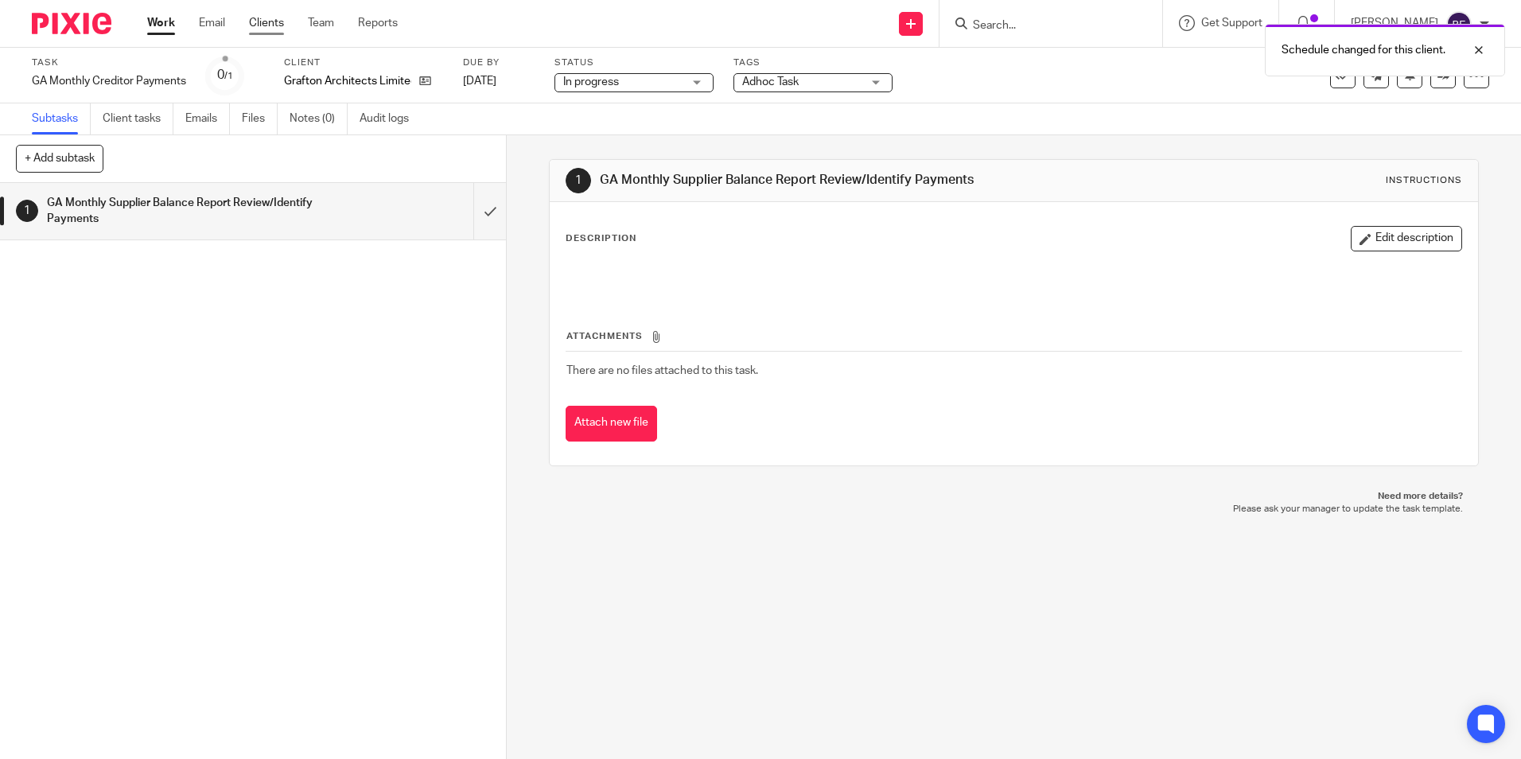
click at [271, 22] on link "Clients" at bounding box center [266, 23] width 35 height 16
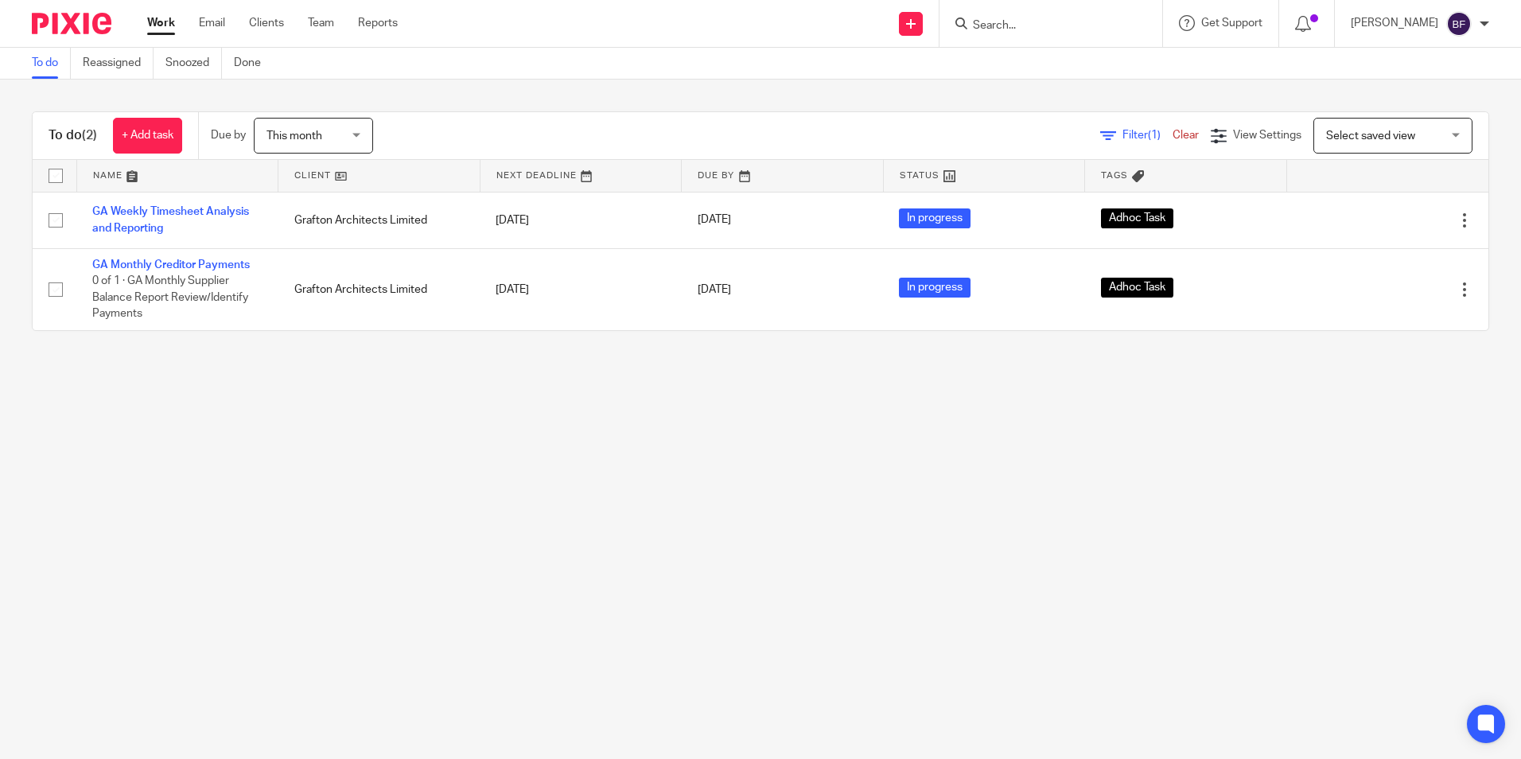
click at [362, 140] on div "This month This month" at bounding box center [313, 136] width 119 height 36
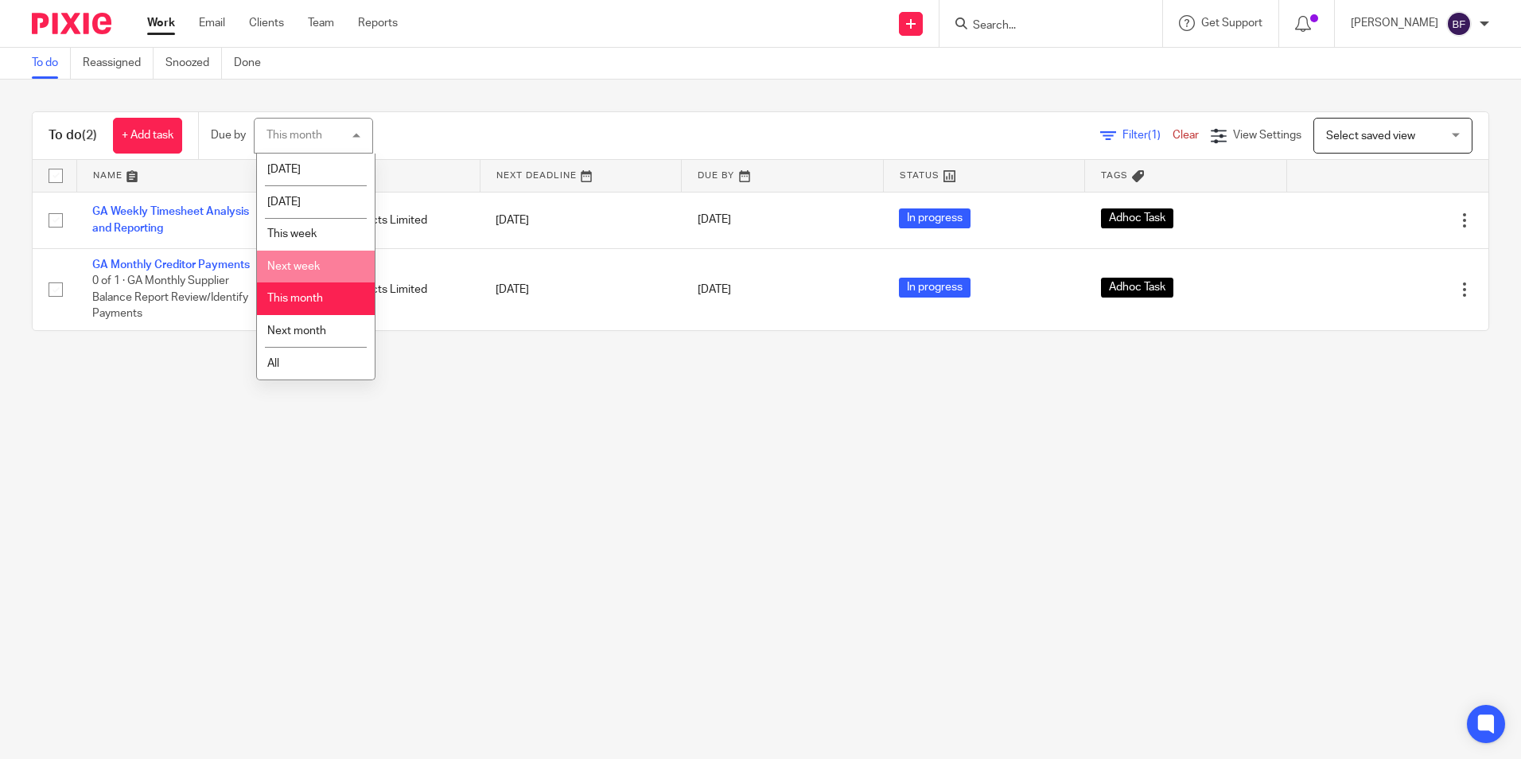
click at [316, 265] on span "Next week" at bounding box center [293, 266] width 53 height 11
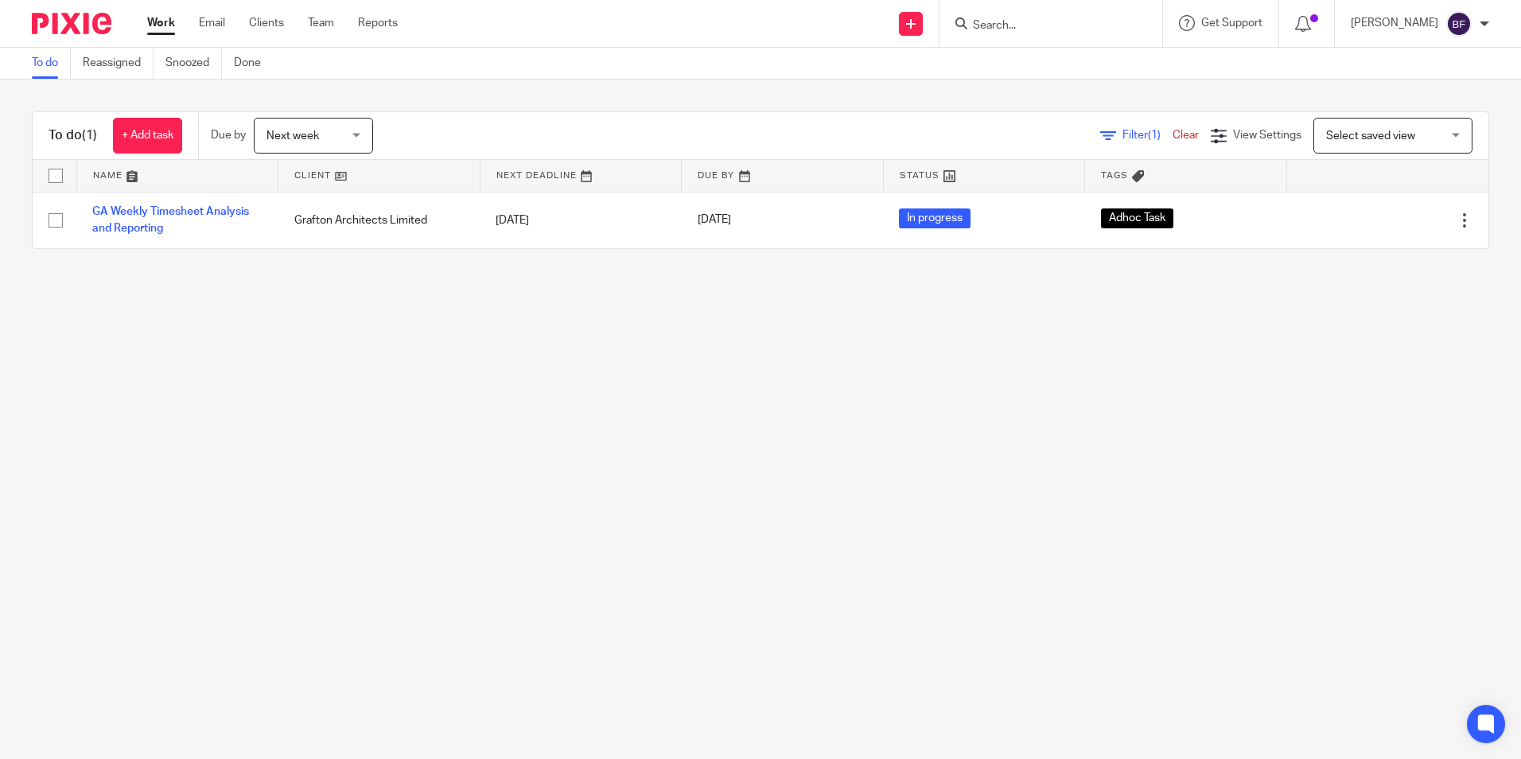
click at [362, 133] on div "Next week Next week" at bounding box center [313, 136] width 119 height 36
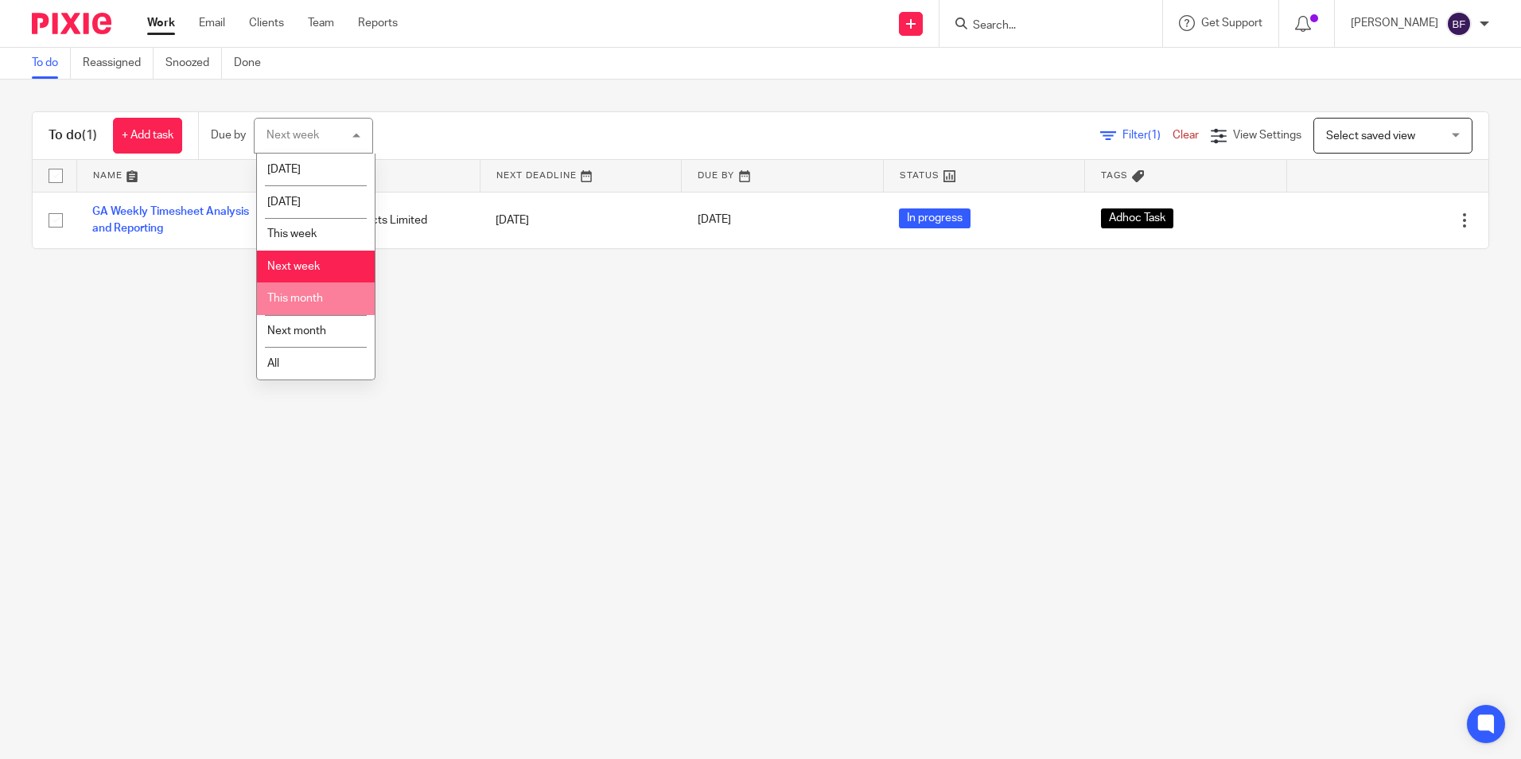
click at [317, 301] on span "This month" at bounding box center [295, 298] width 56 height 11
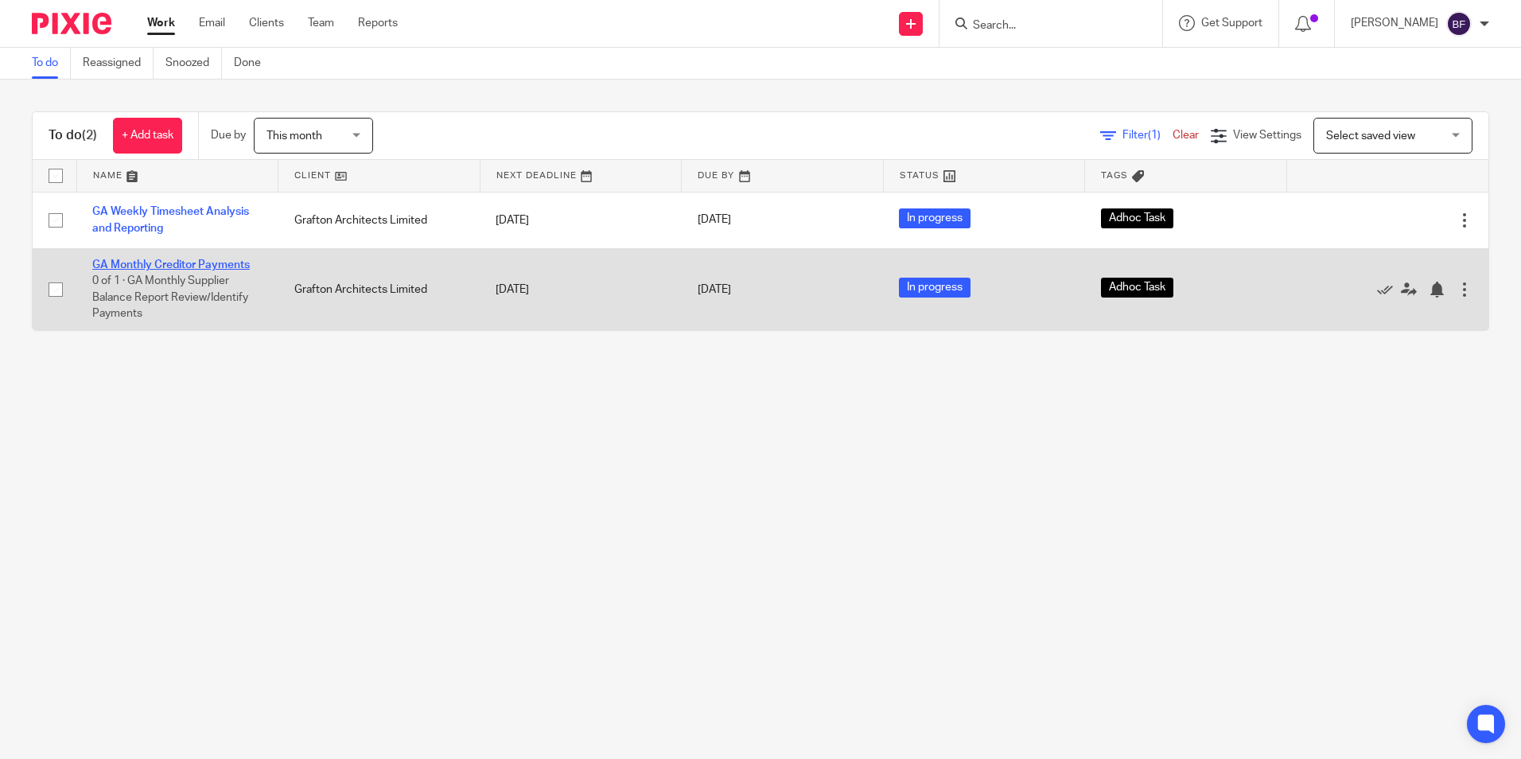
click at [216, 261] on link "GA Monthly Creditor Payments" at bounding box center [171, 264] width 158 height 11
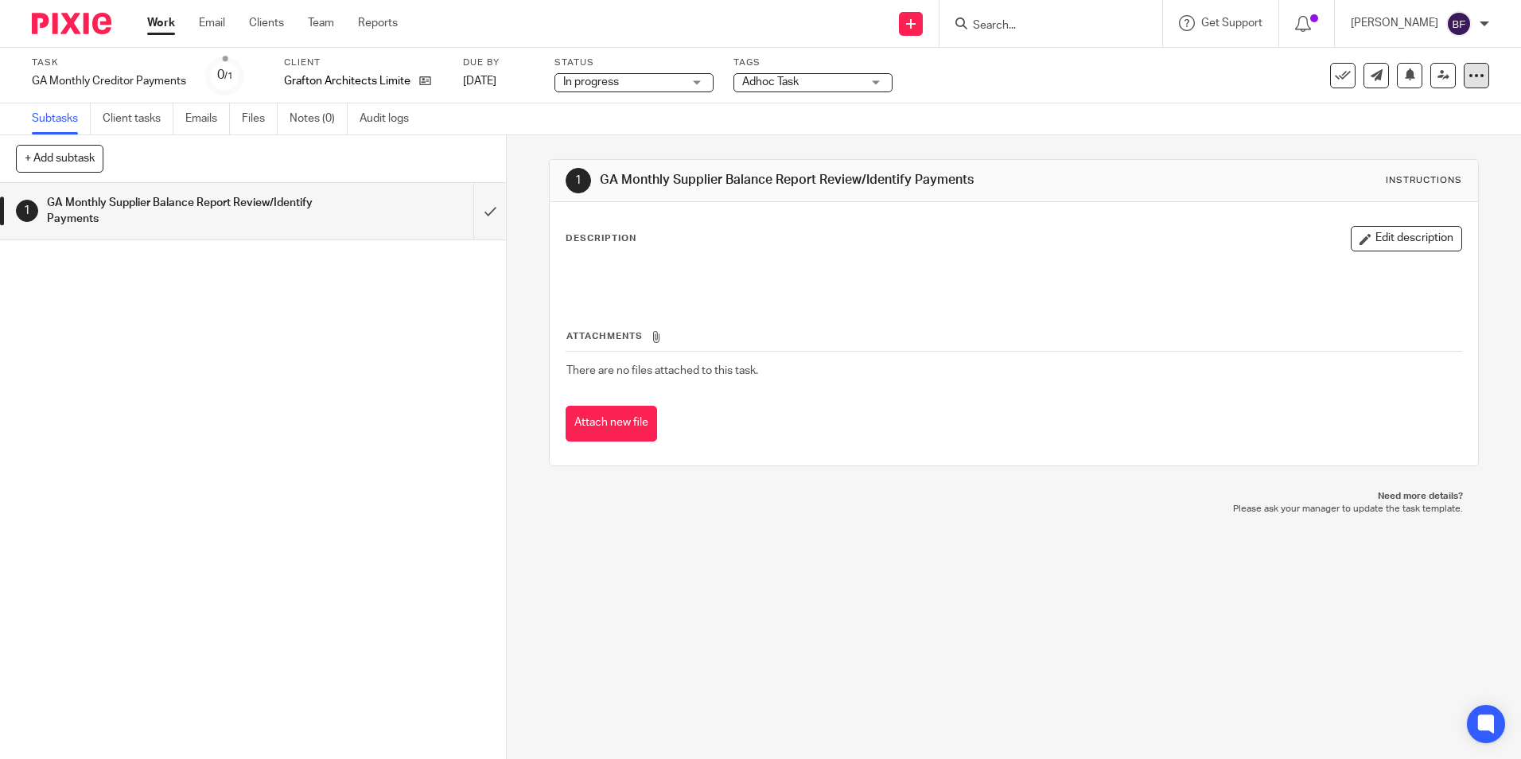
click at [1469, 73] on icon at bounding box center [1477, 76] width 16 height 16
click at [1411, 181] on span "Change schedule" at bounding box center [1407, 185] width 88 height 11
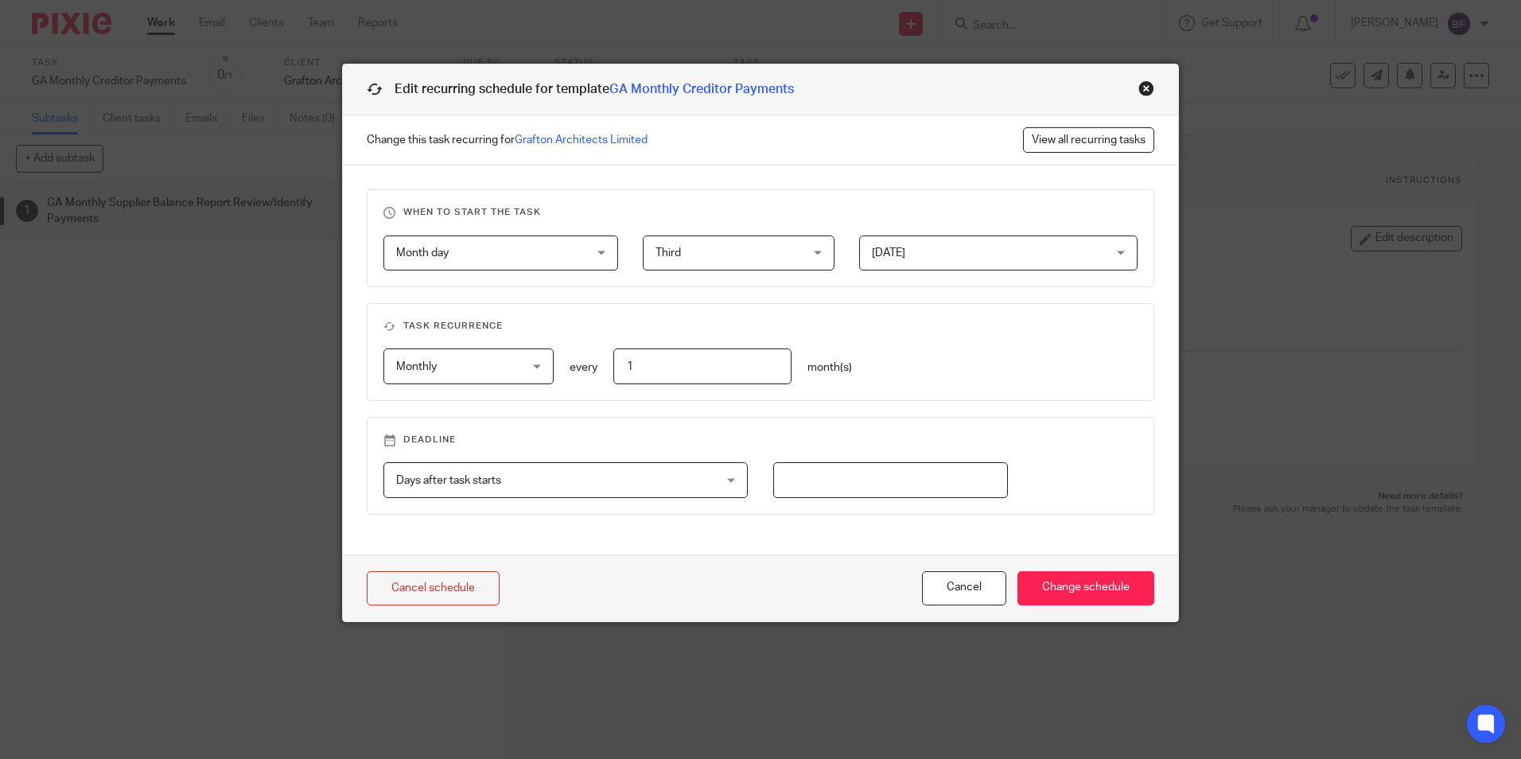
click at [788, 476] on input "number" at bounding box center [890, 480] width 235 height 36
type input "5"
click at [1077, 586] on input "Change schedule" at bounding box center [1086, 588] width 137 height 34
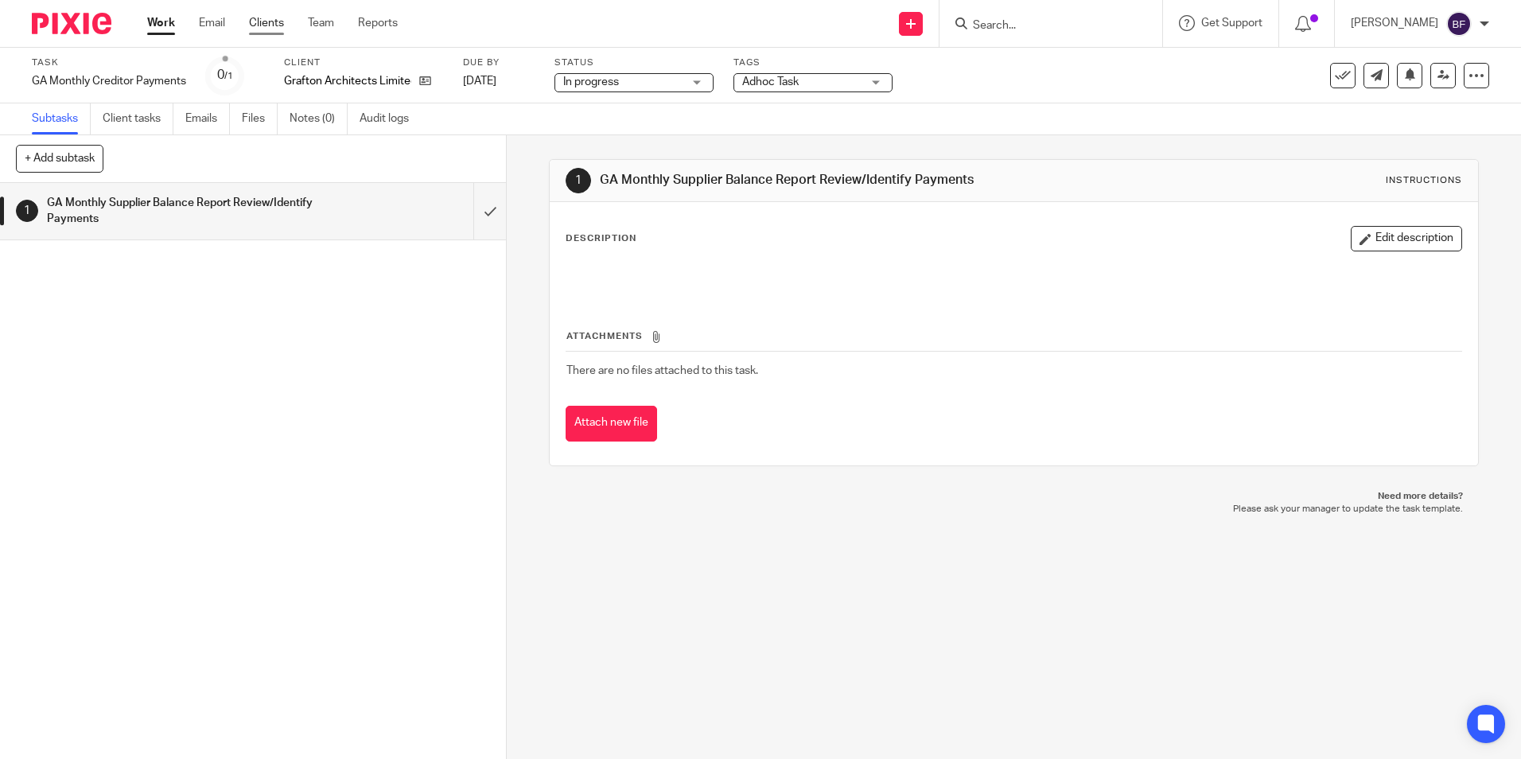
click at [269, 27] on link "Clients" at bounding box center [266, 23] width 35 height 16
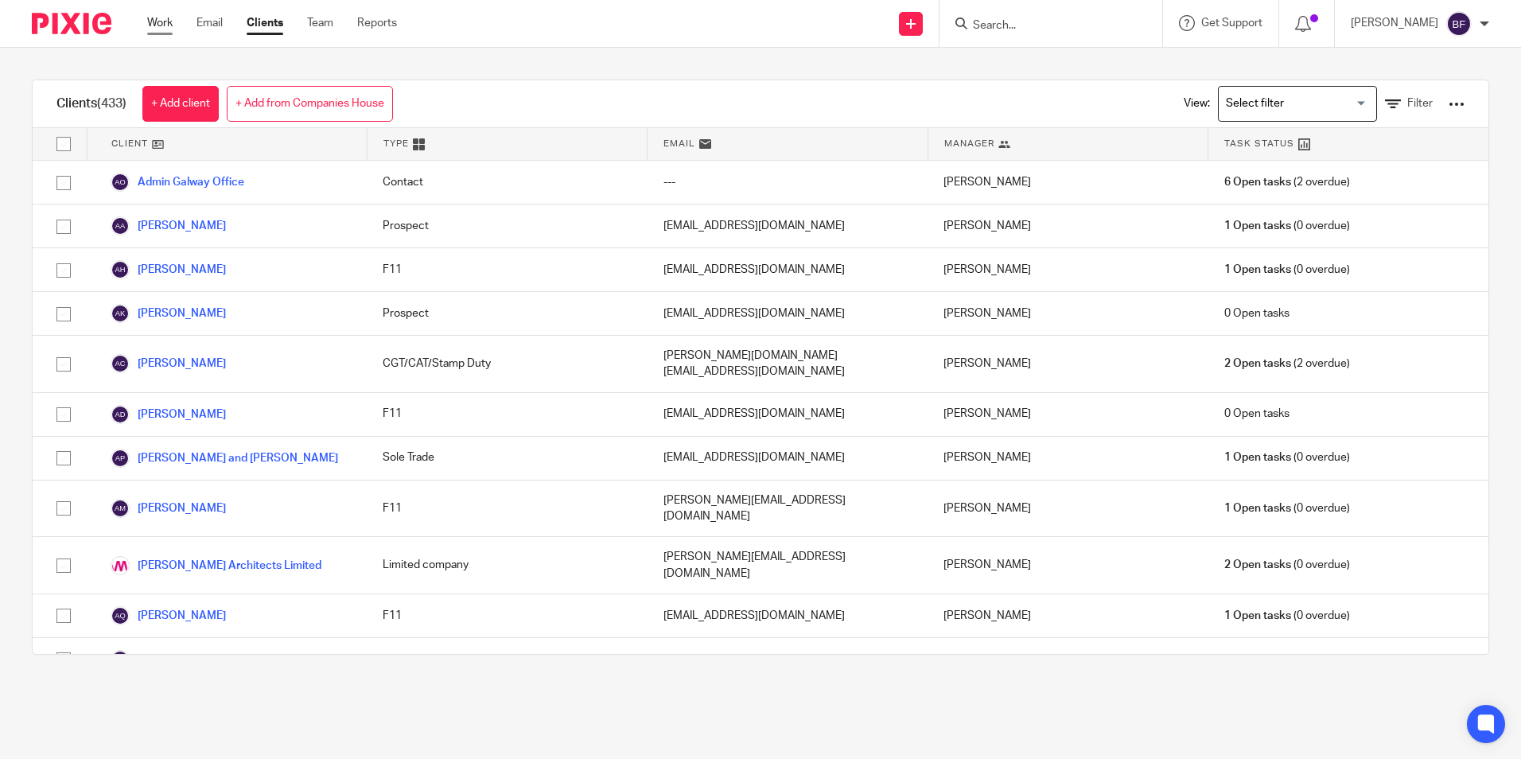
click at [169, 21] on link "Work" at bounding box center [159, 23] width 25 height 16
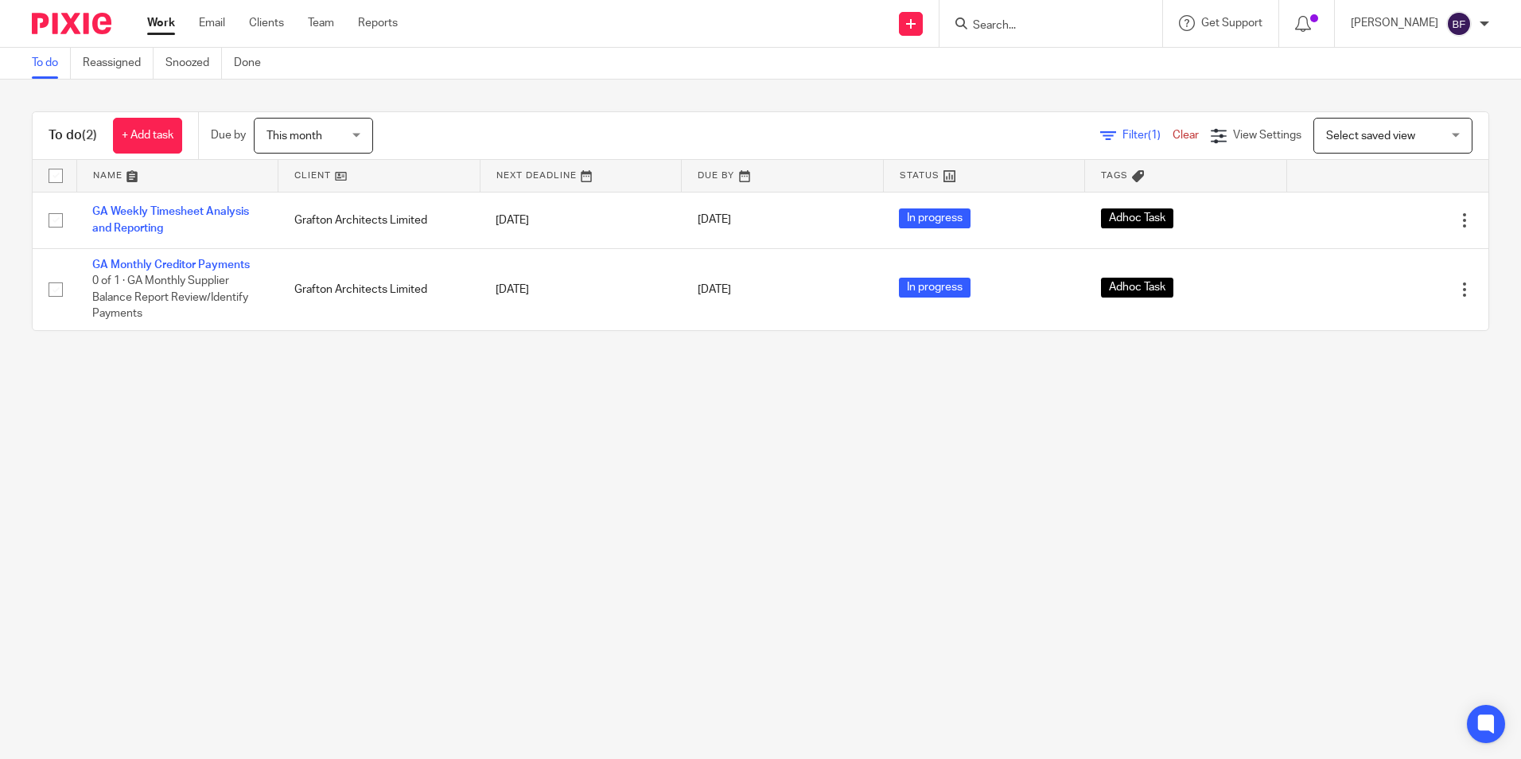
click at [369, 137] on div "This month This month" at bounding box center [313, 136] width 119 height 36
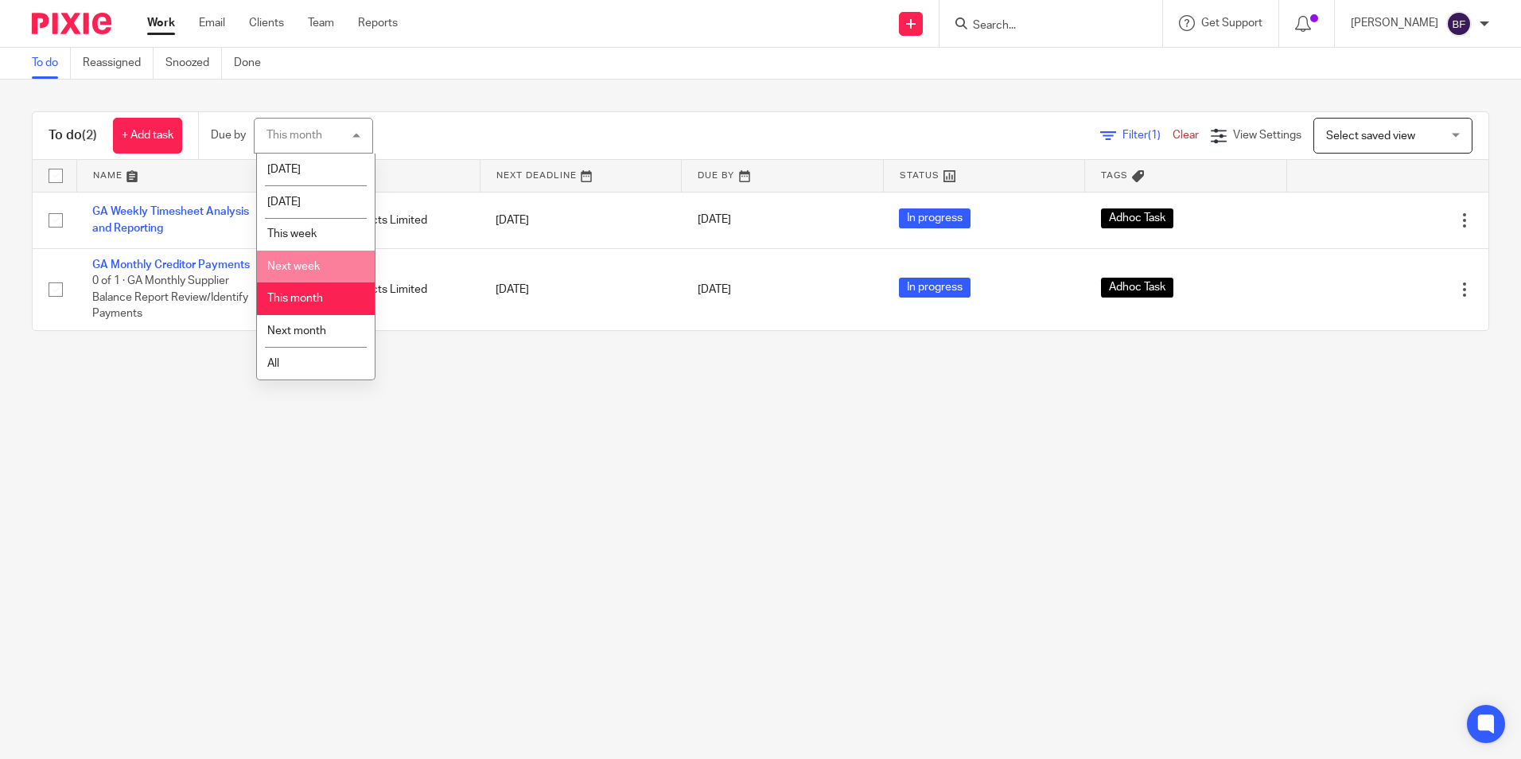
click at [328, 262] on li "Next week" at bounding box center [316, 267] width 118 height 33
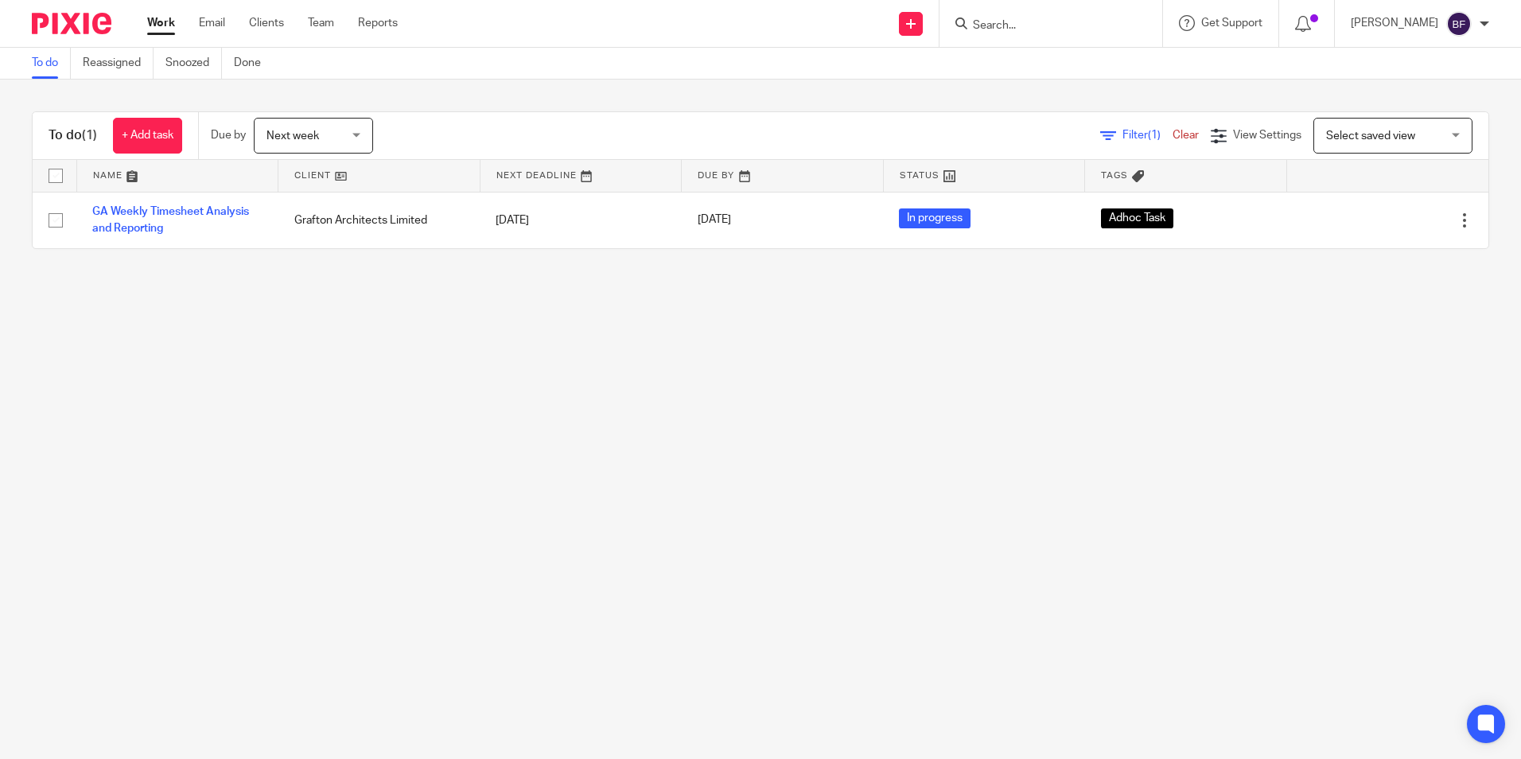
click at [356, 135] on div "Next week Next week" at bounding box center [313, 136] width 119 height 36
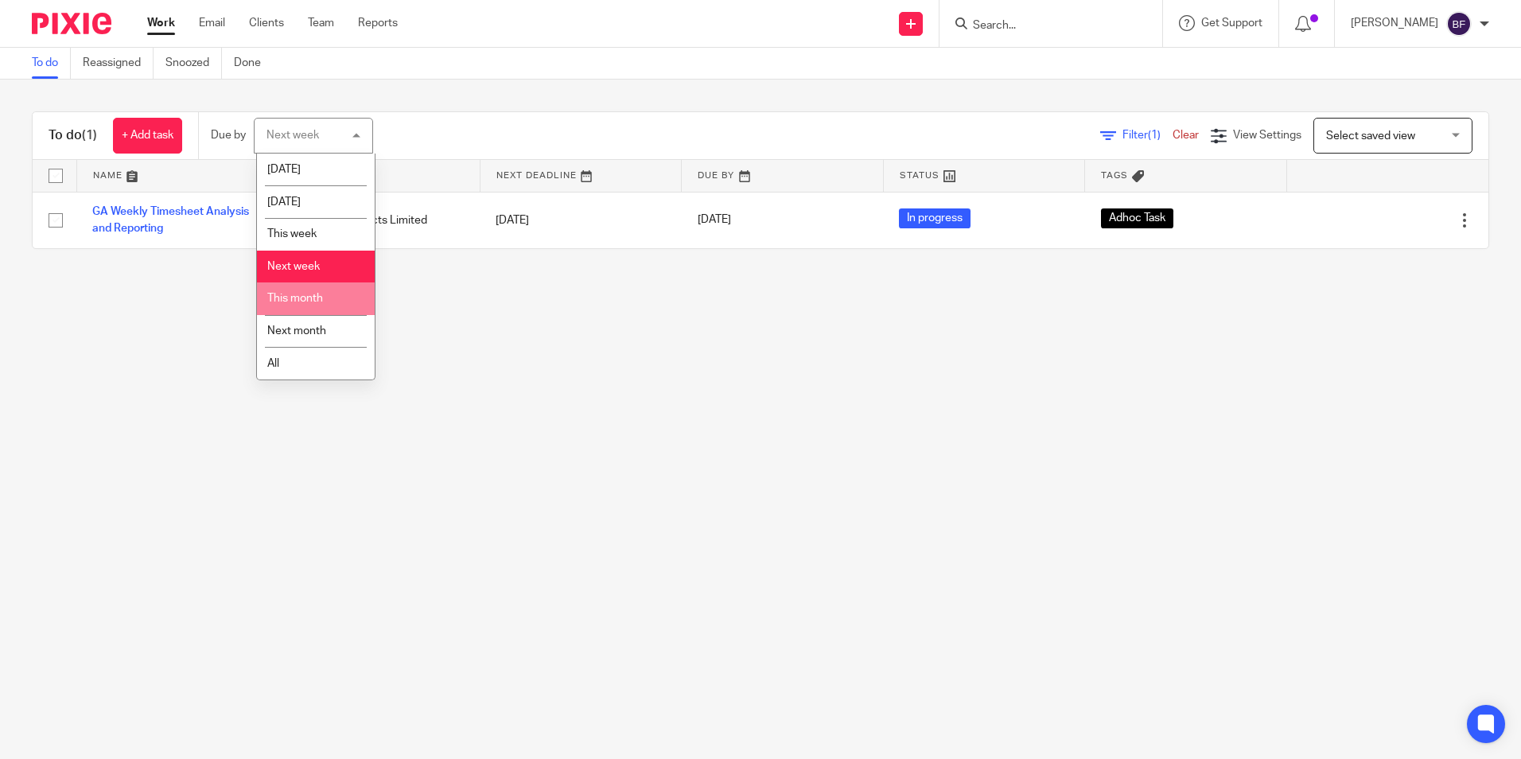
click at [327, 291] on li "This month" at bounding box center [316, 298] width 118 height 33
